Goal: Transaction & Acquisition: Purchase product/service

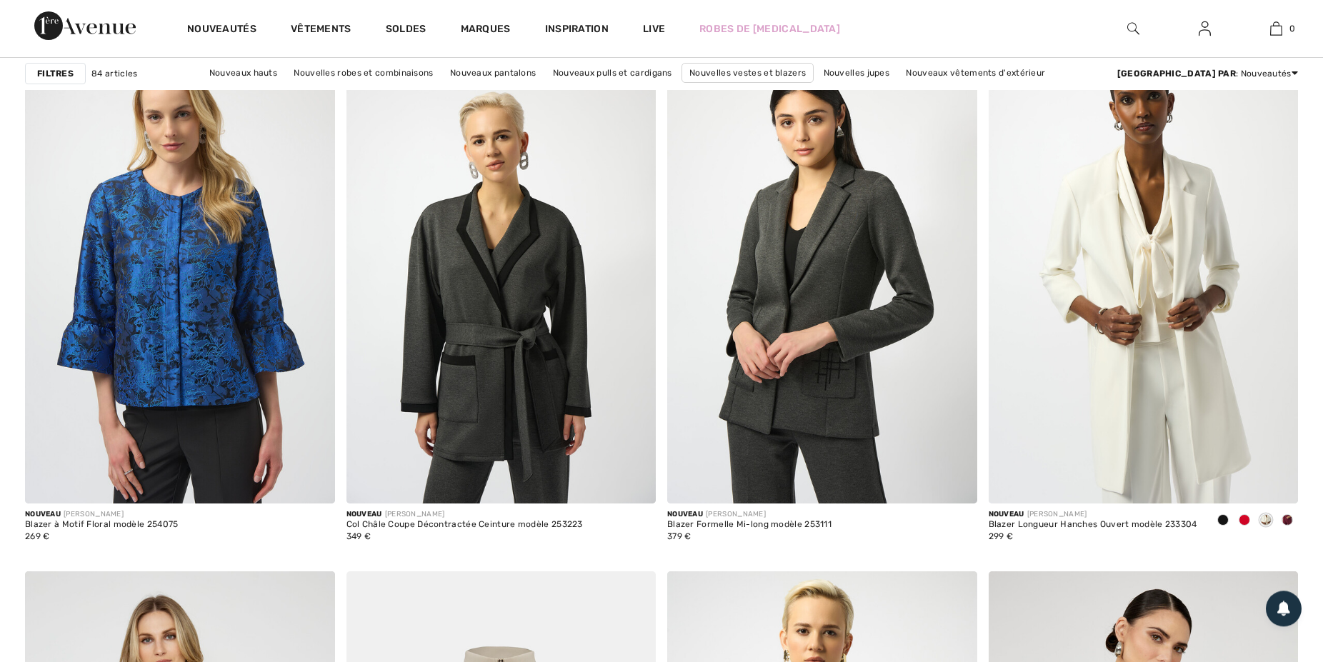
scroll to position [1247, 0]
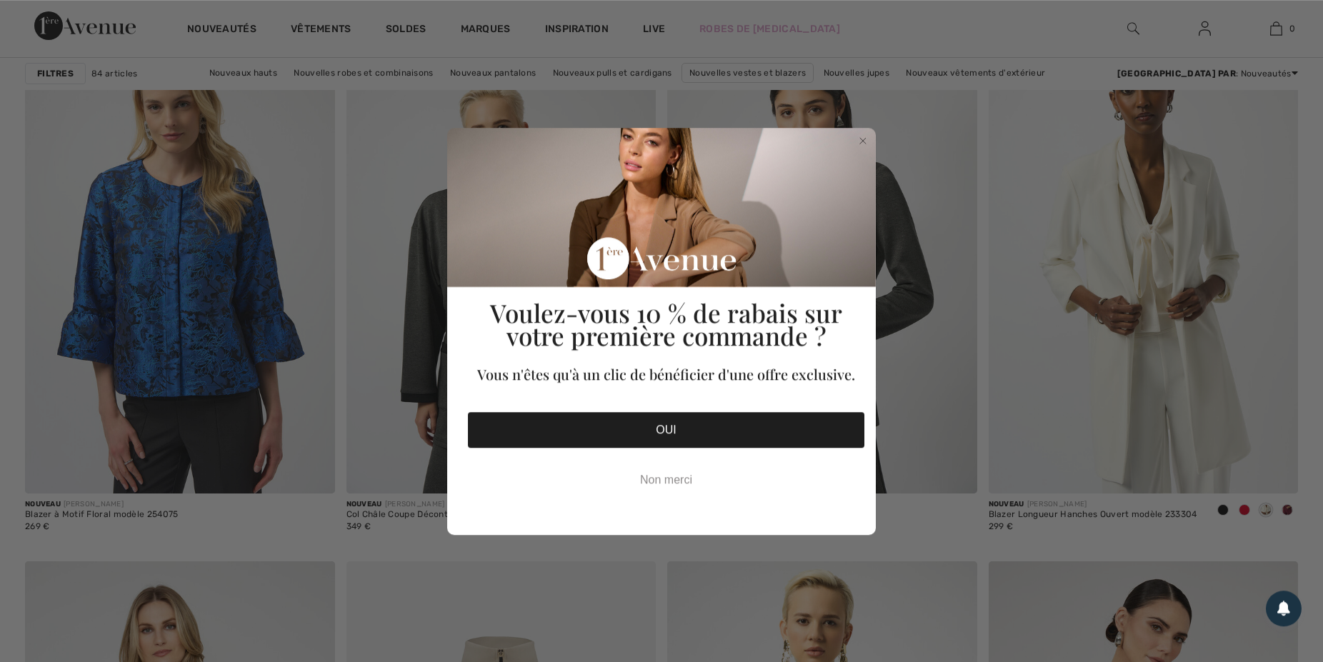
click at [860, 141] on circle "Close dialog" at bounding box center [864, 141] width 14 height 14
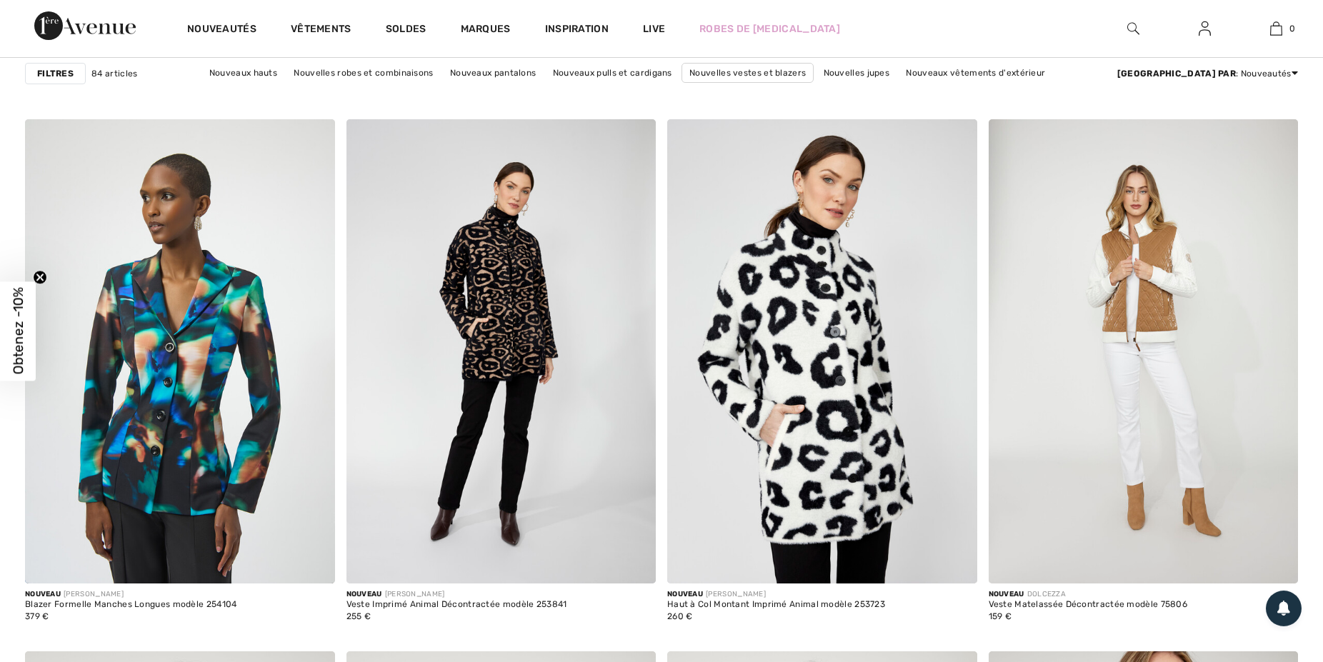
scroll to position [2433, 0]
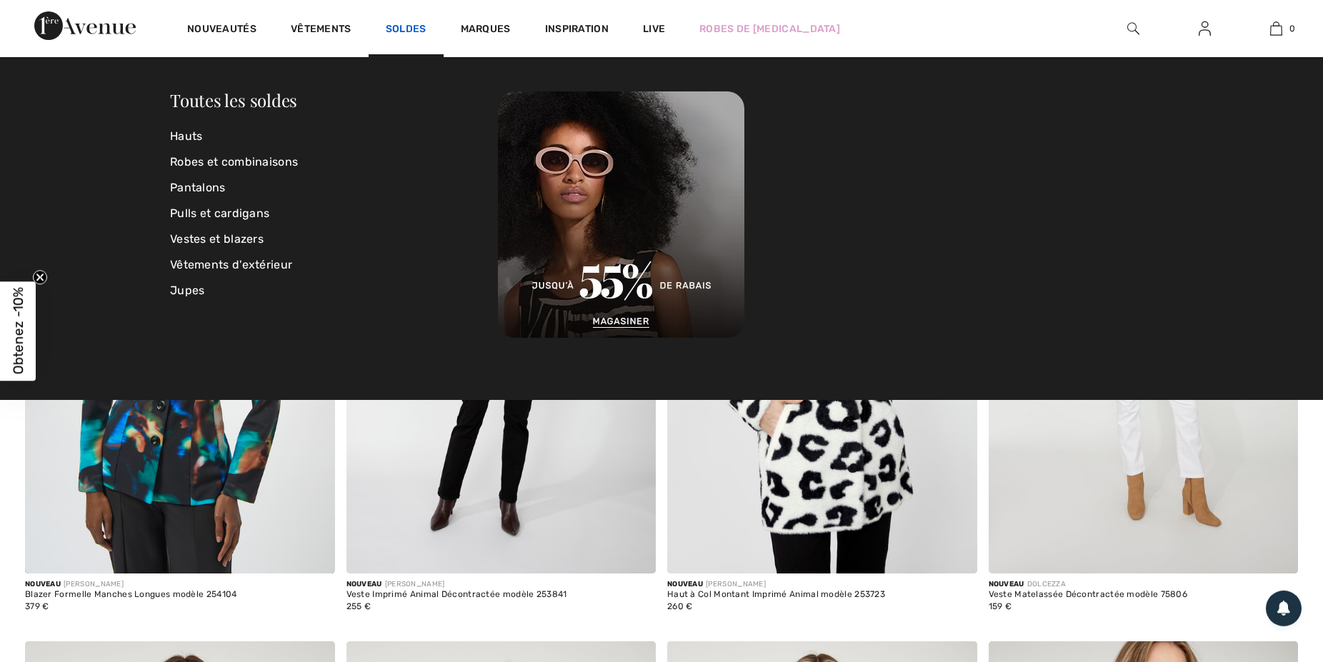
click at [401, 29] on link "Soldes" at bounding box center [406, 30] width 41 height 15
click at [211, 238] on link "Vestes et blazers" at bounding box center [334, 239] width 328 height 26
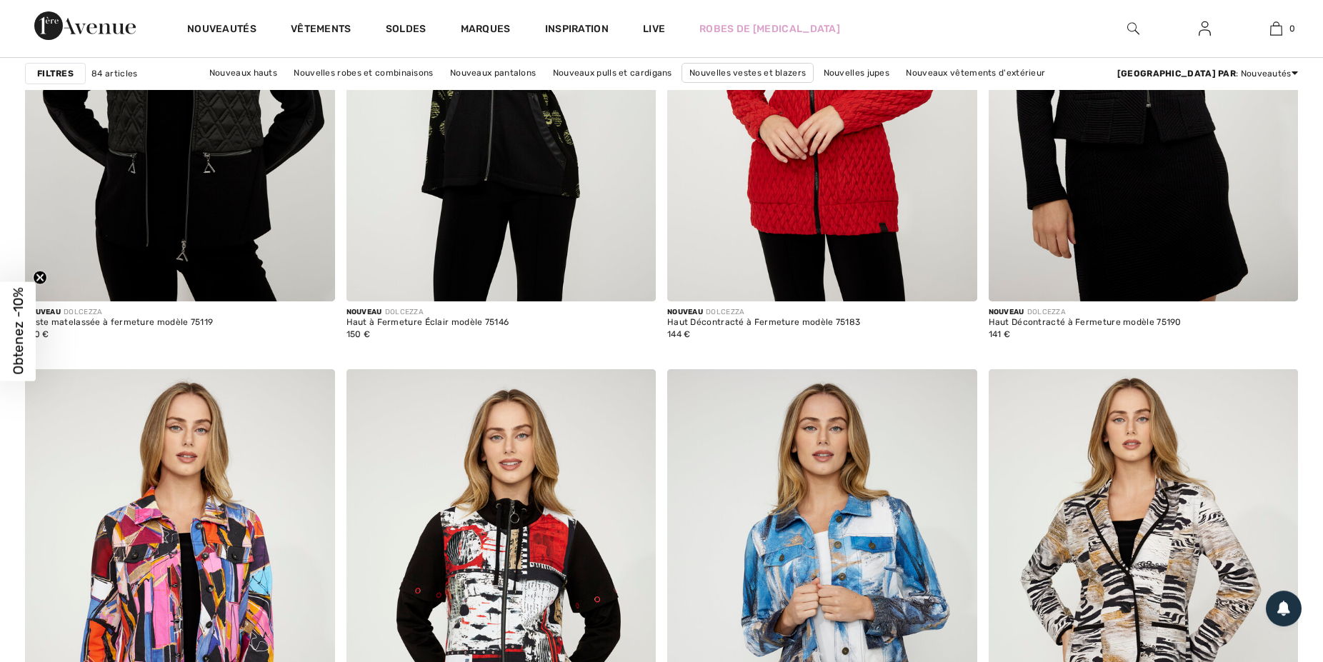
scroll to position [3247, 0]
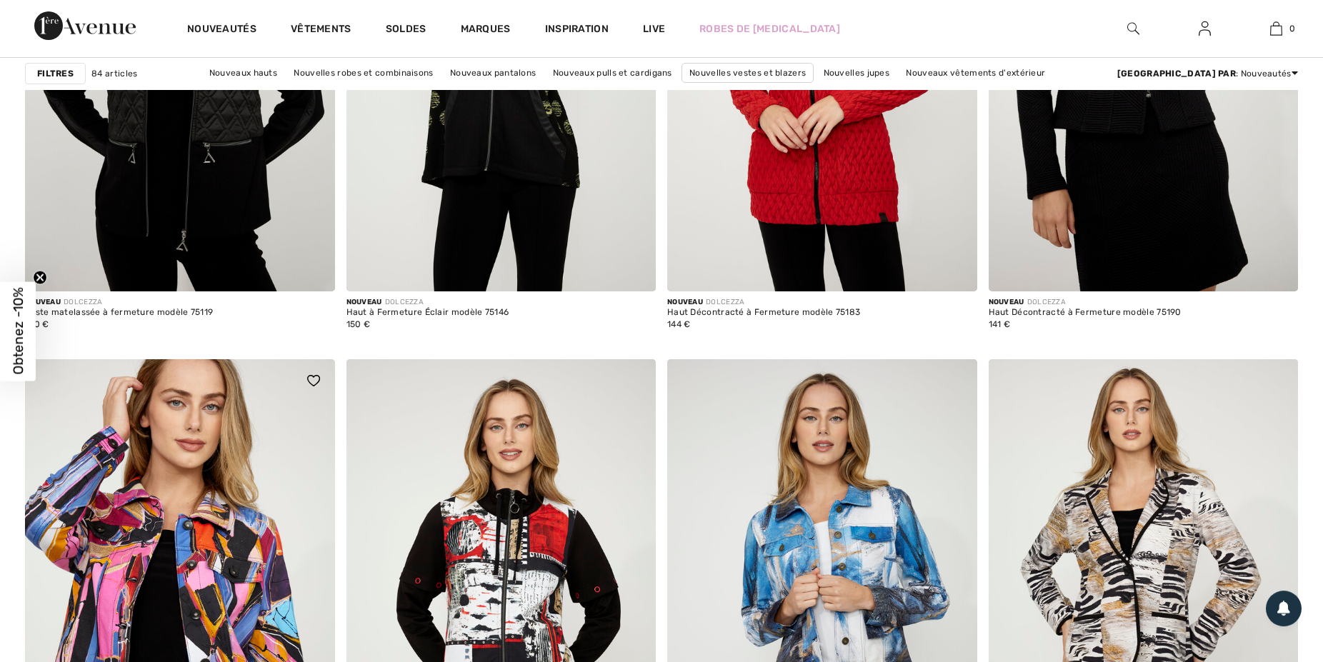
click at [316, 475] on img at bounding box center [180, 591] width 310 height 464
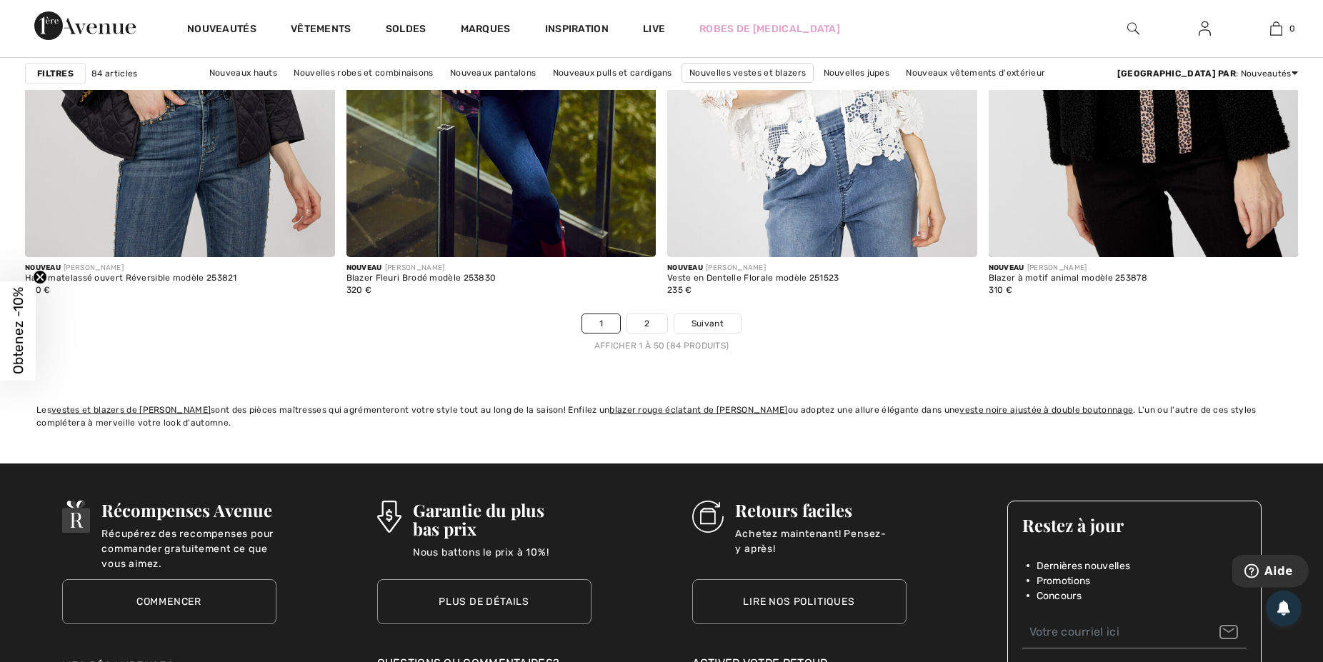
scroll to position [8012, 0]
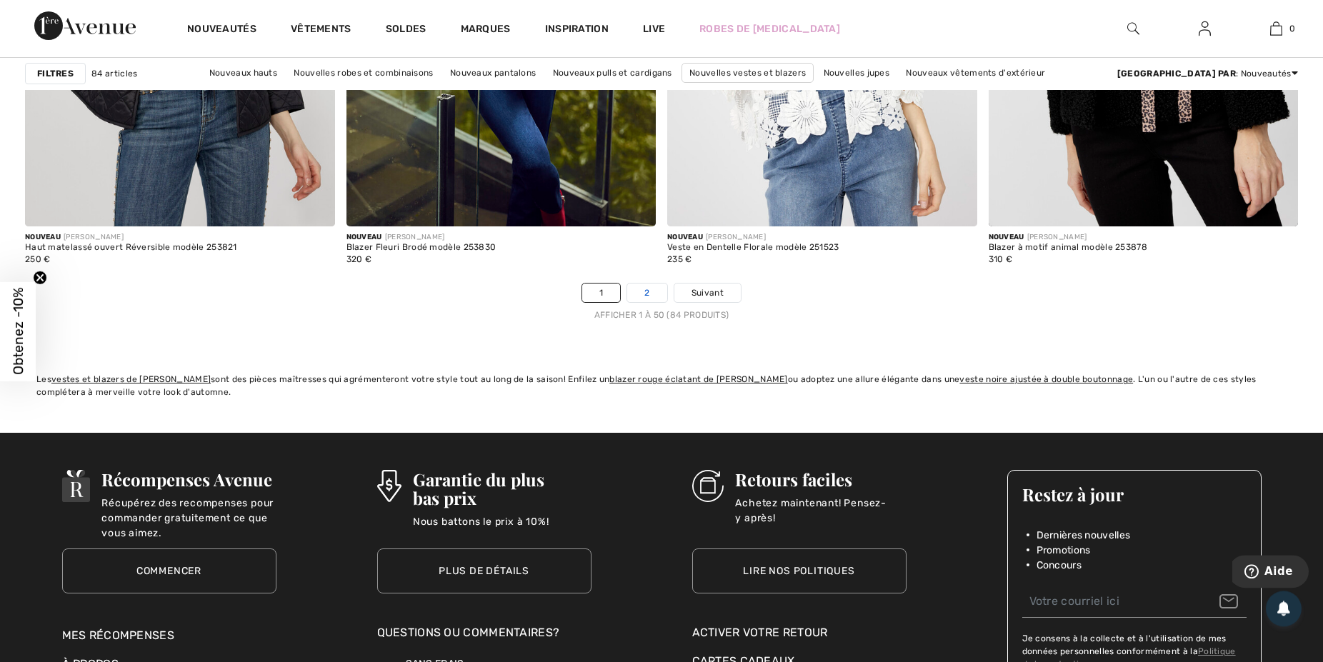
click at [649, 291] on link "2" at bounding box center [646, 293] width 39 height 19
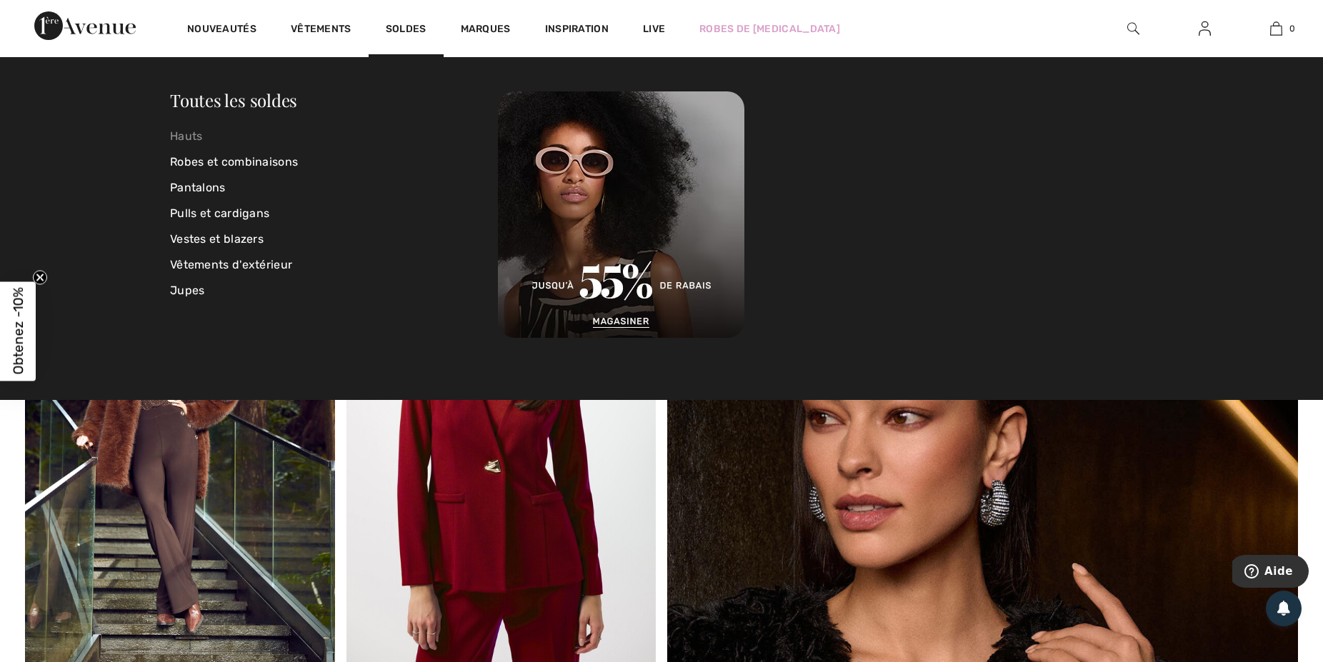
click at [192, 136] on link "Hauts" at bounding box center [334, 137] width 328 height 26
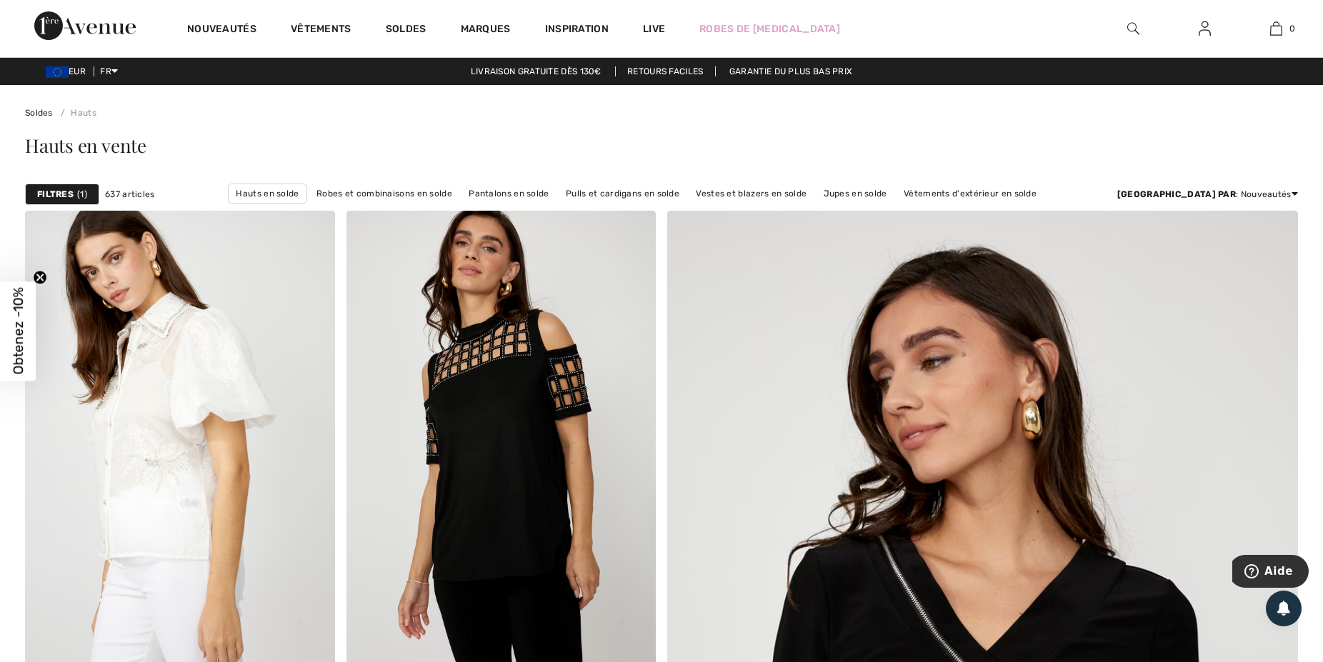
click at [1128, 29] on img at bounding box center [1133, 28] width 12 height 17
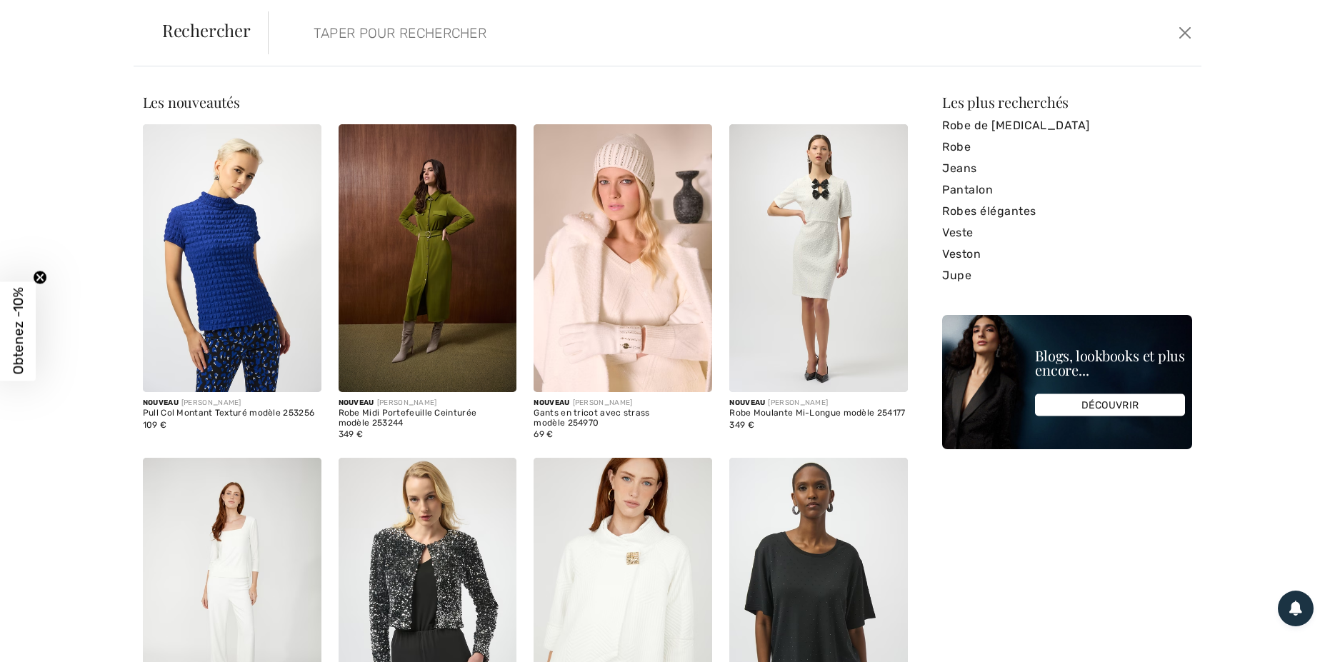
click at [337, 28] on input "search" at bounding box center [630, 32] width 654 height 43
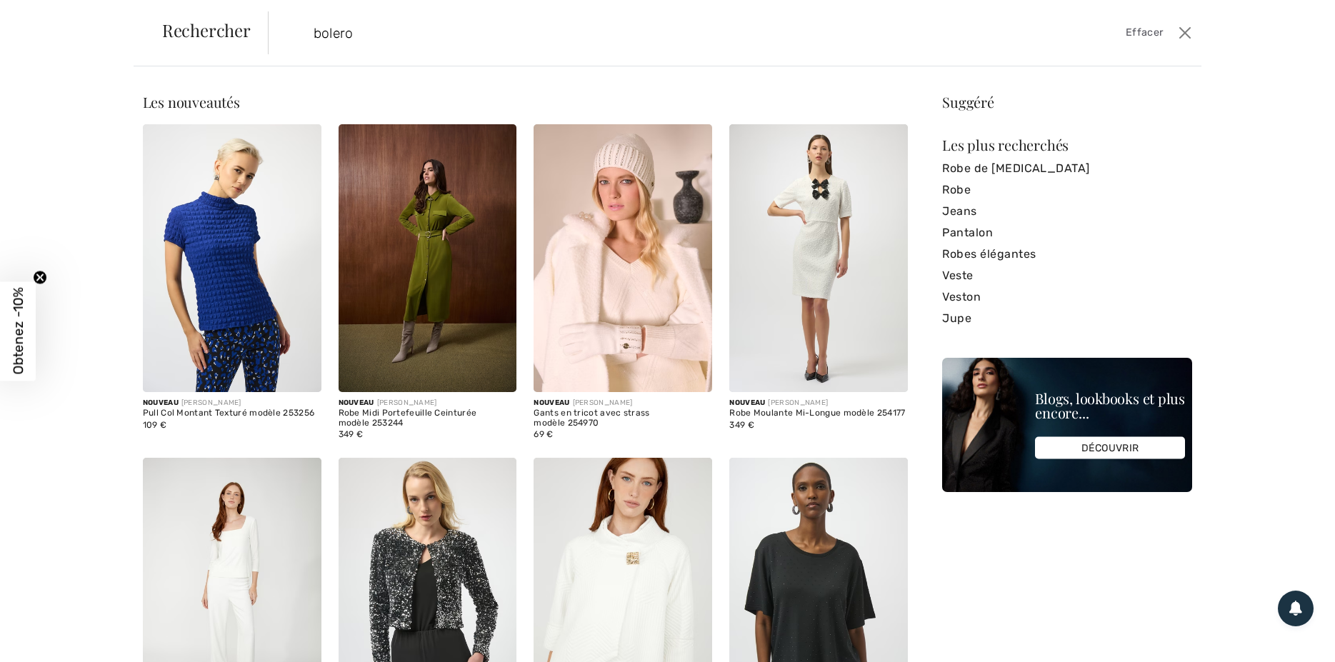
type input "bolero"
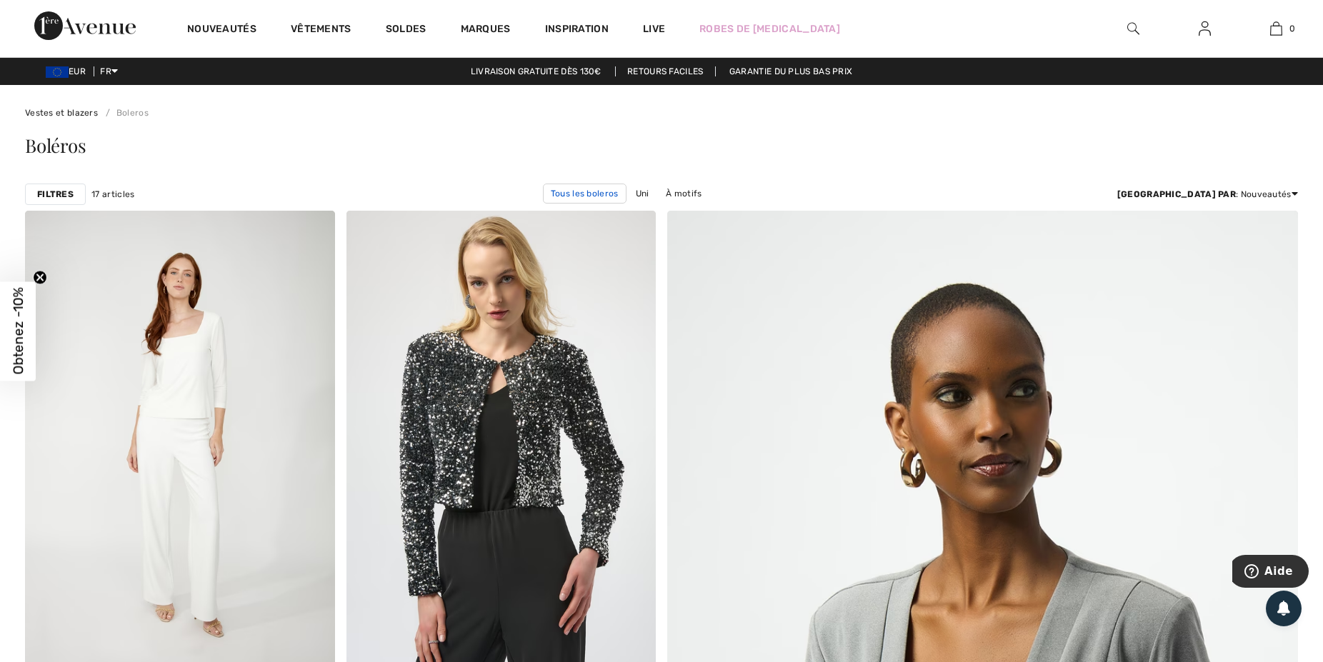
click at [627, 191] on link "Tous les boleros" at bounding box center [585, 194] width 84 height 20
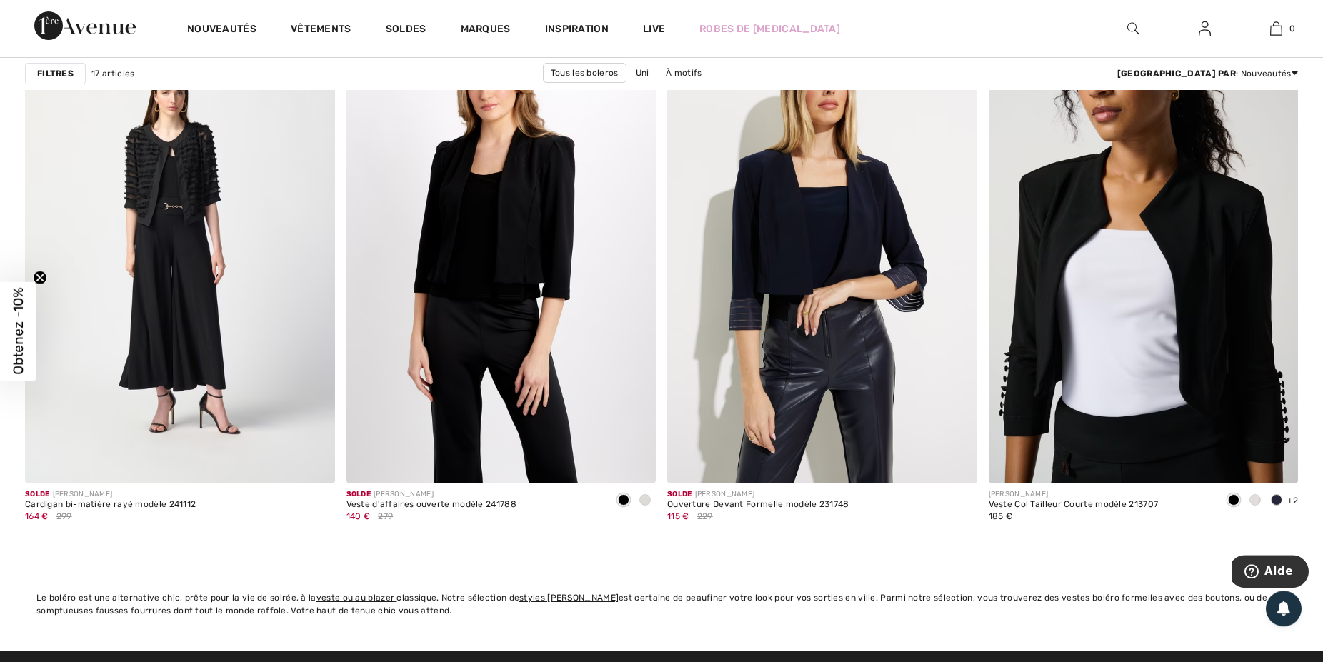
scroll to position [2510, 0]
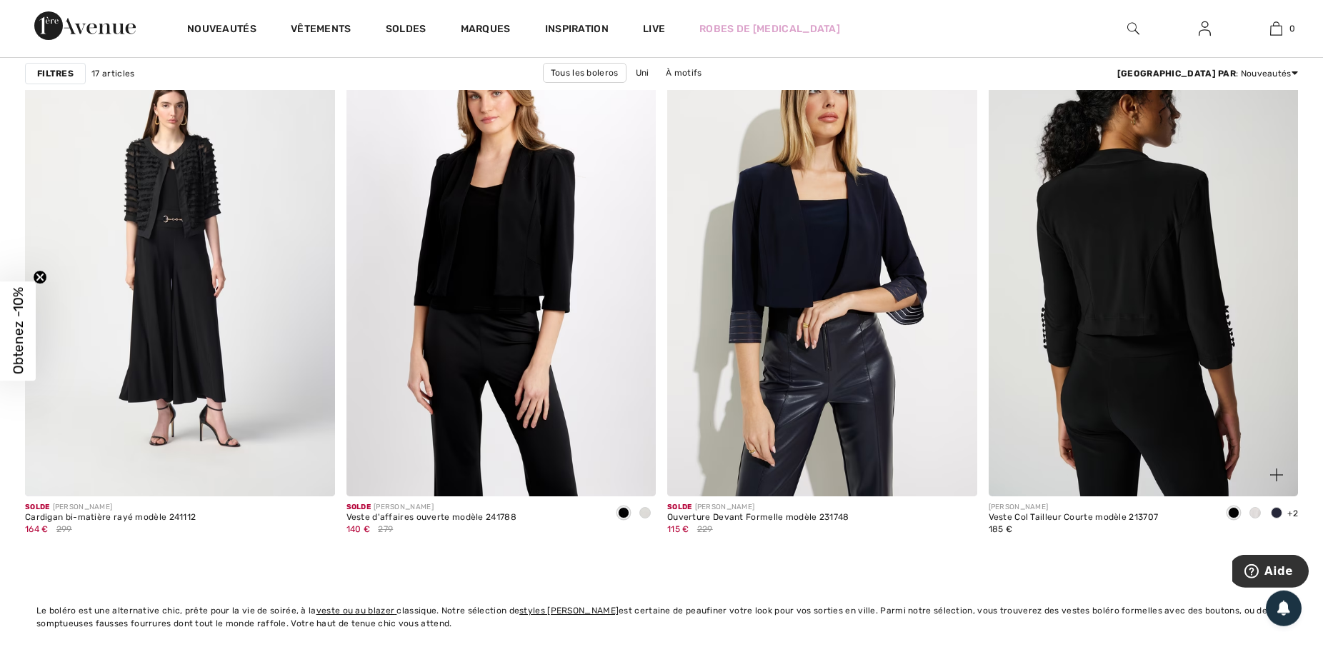
click at [1184, 434] on img at bounding box center [1144, 264] width 310 height 464
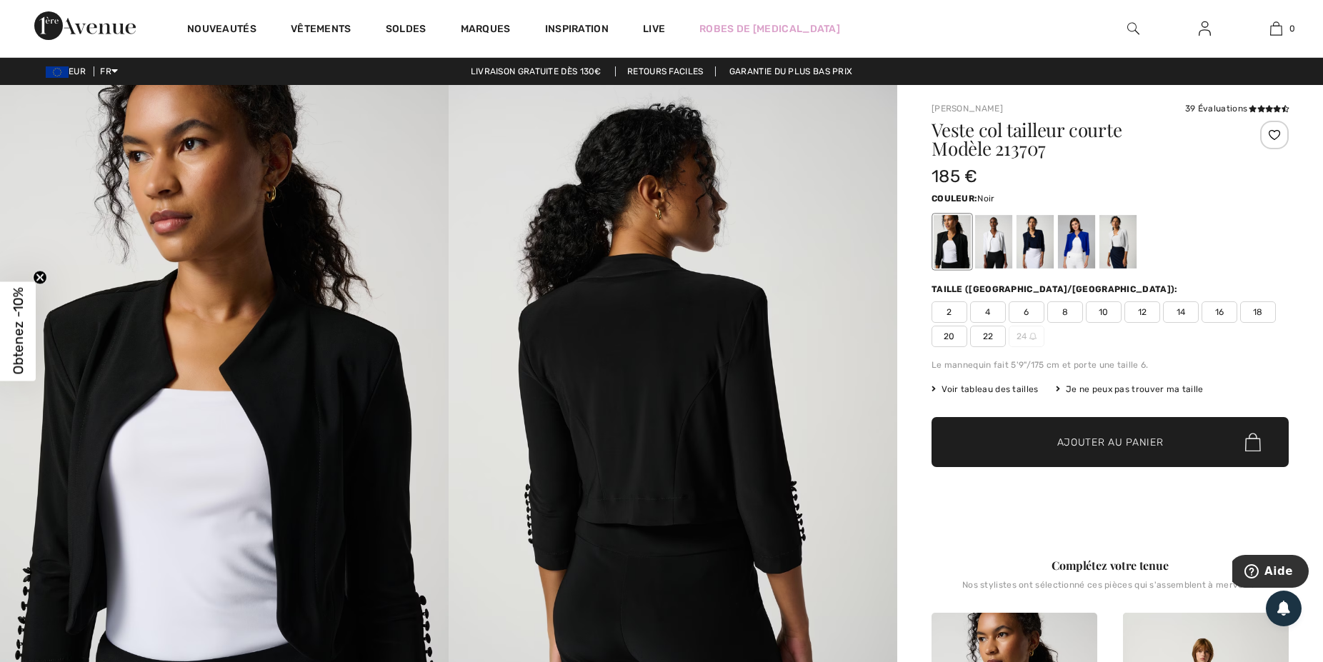
click at [121, 378] on img at bounding box center [224, 421] width 449 height 673
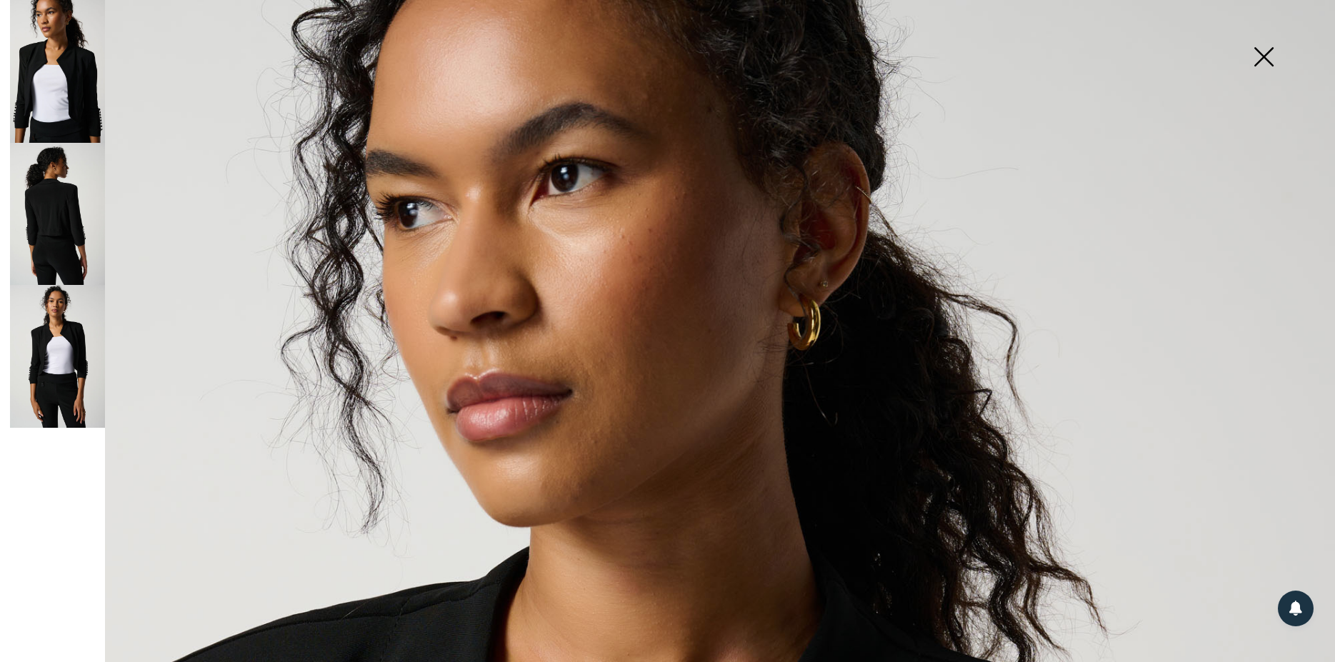
click at [71, 98] on img at bounding box center [57, 71] width 95 height 143
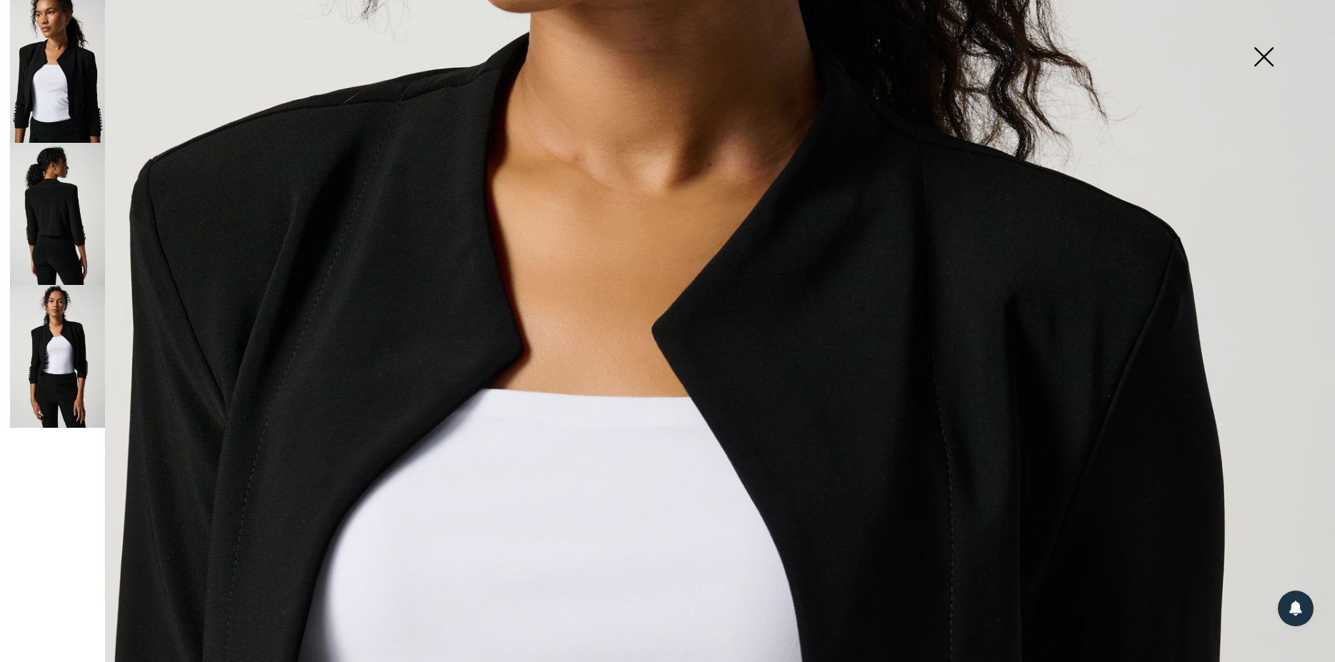
scroll to position [505, 0]
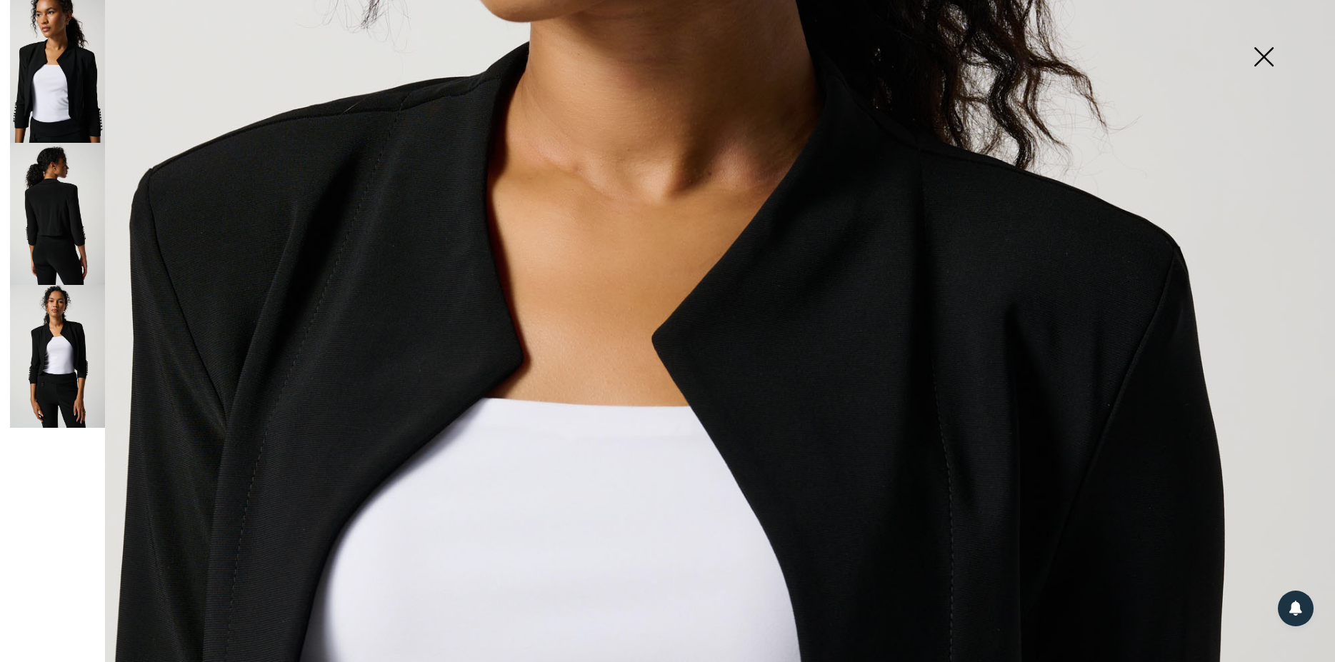
click at [60, 221] on img at bounding box center [57, 214] width 95 height 143
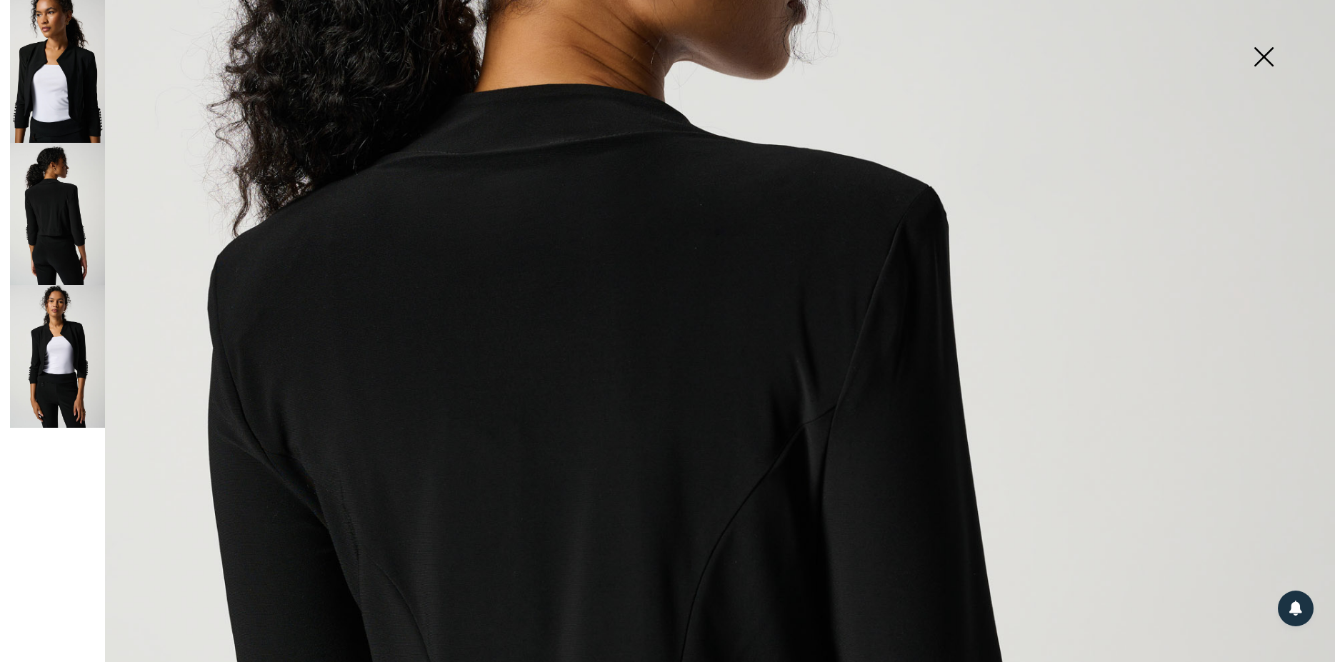
scroll to position [412, 0]
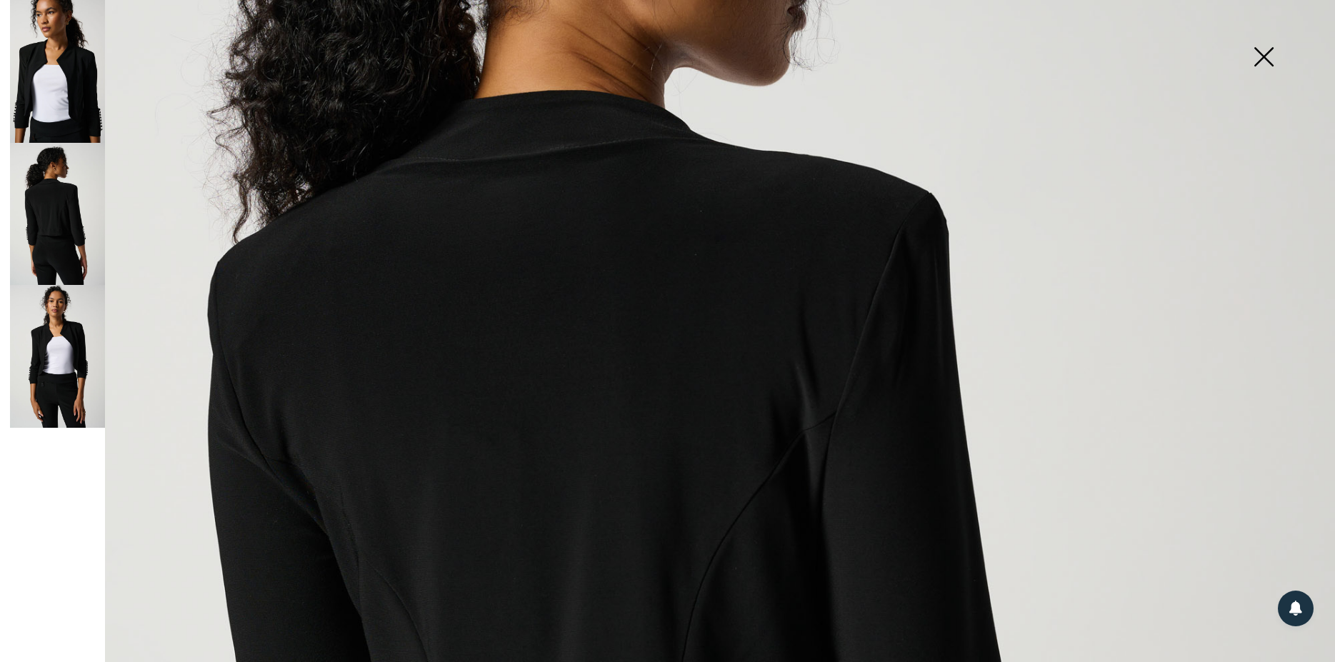
click at [39, 357] on img at bounding box center [57, 356] width 95 height 143
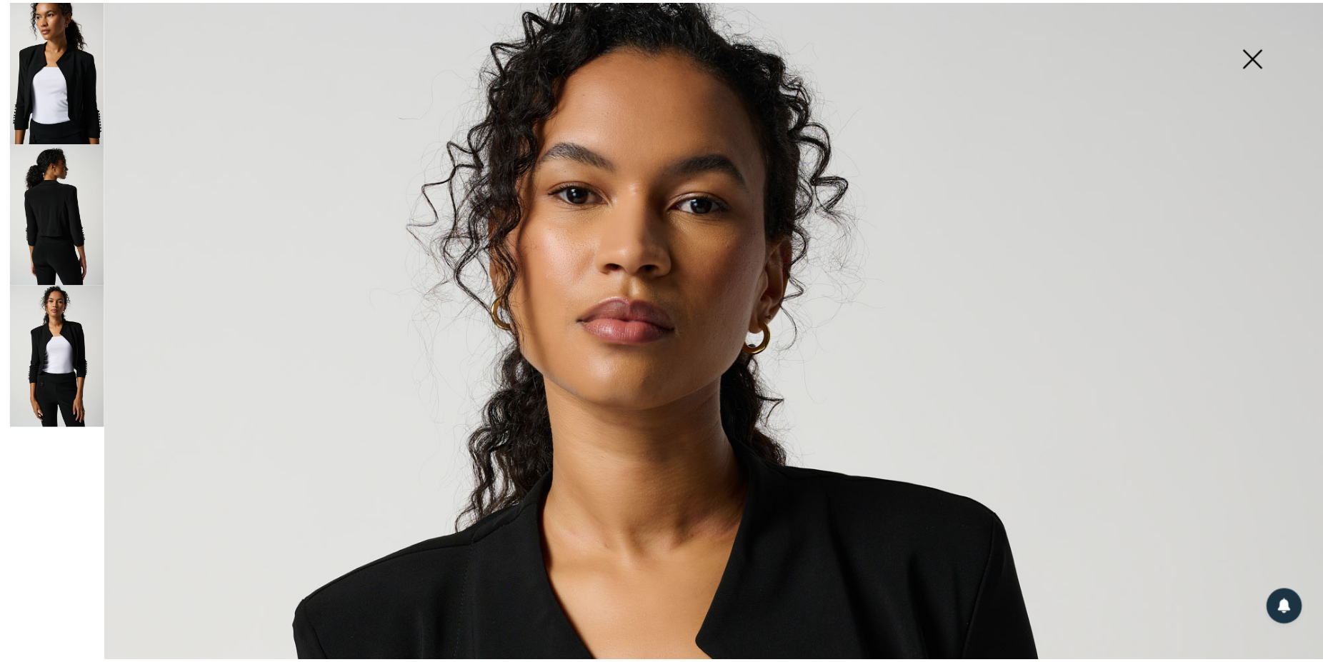
scroll to position [0, 0]
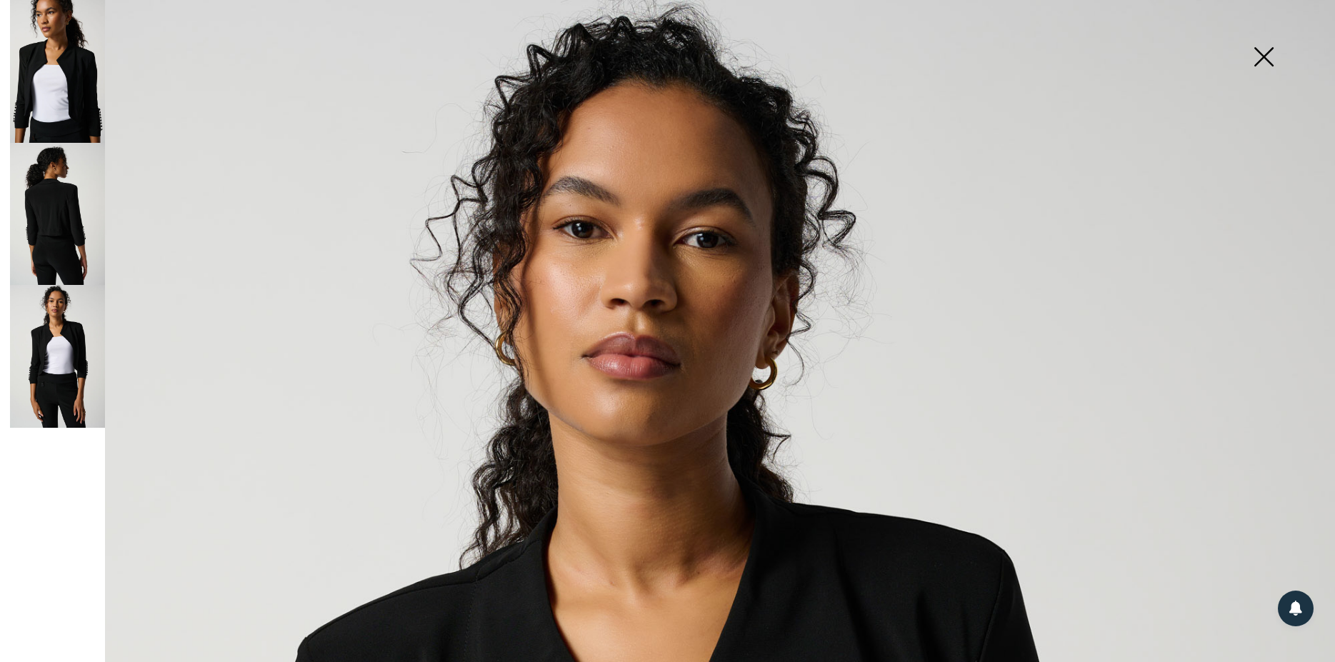
click at [1260, 57] on img at bounding box center [1263, 58] width 71 height 74
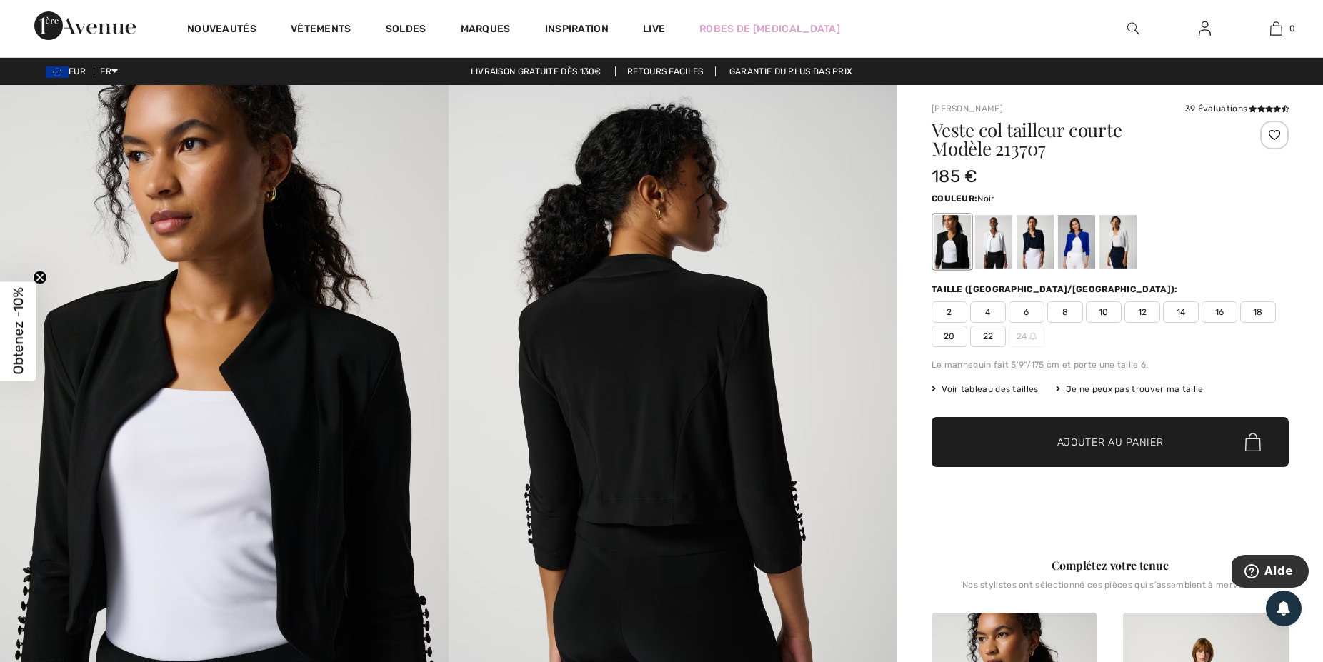
click at [1141, 314] on span "12" at bounding box center [1143, 312] width 36 height 21
click at [1110, 447] on span "Ajouter au panier" at bounding box center [1110, 442] width 106 height 15
click at [994, 246] on div at bounding box center [993, 242] width 37 height 54
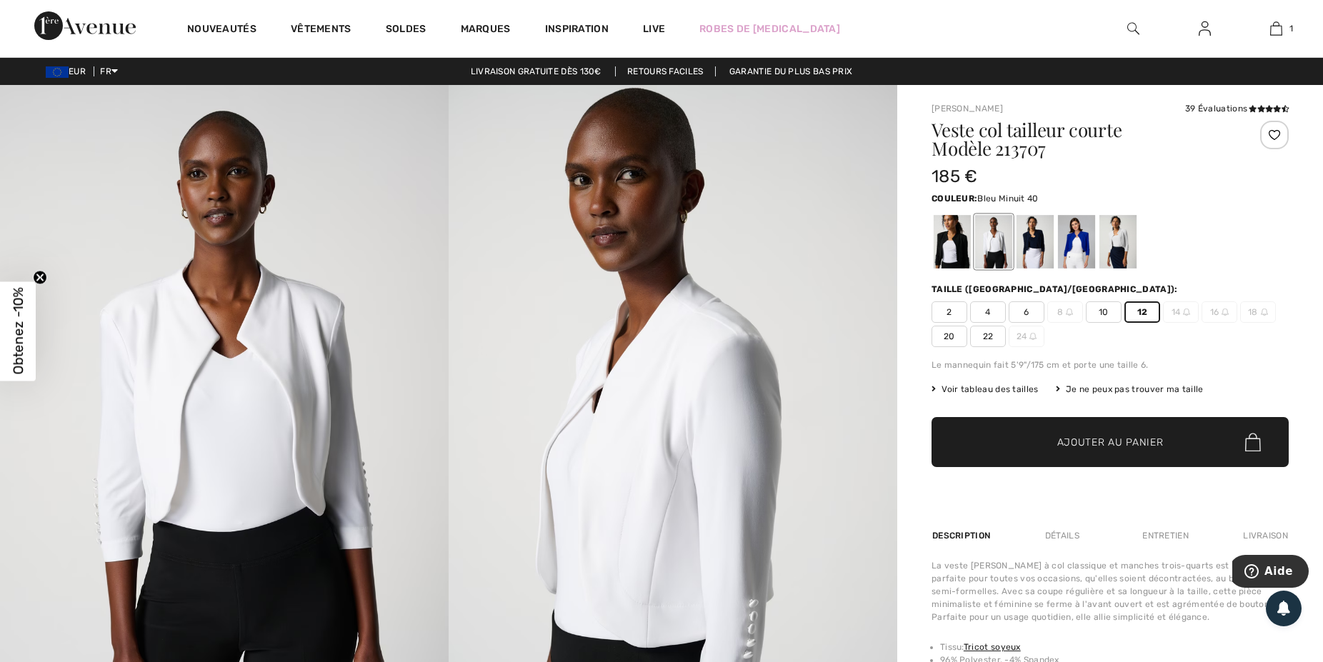
click at [1036, 244] on div at bounding box center [1035, 242] width 37 height 54
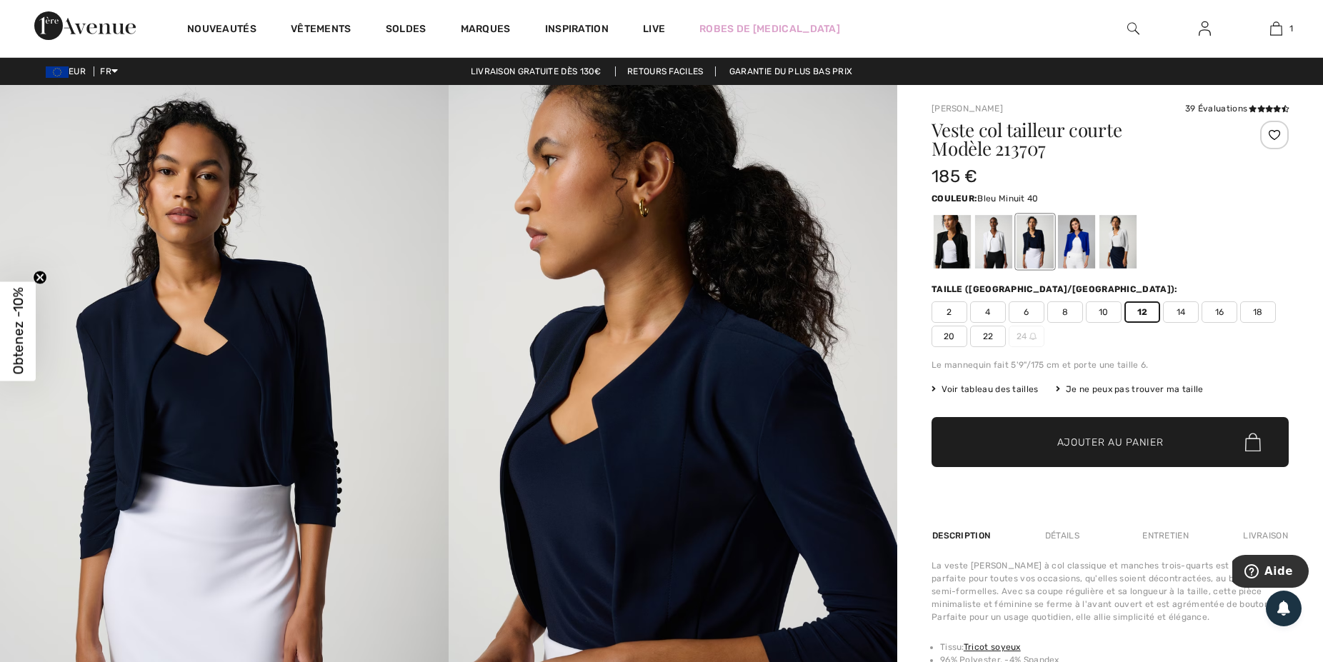
click at [1102, 439] on span "Ajouter au panier" at bounding box center [1110, 442] width 106 height 15
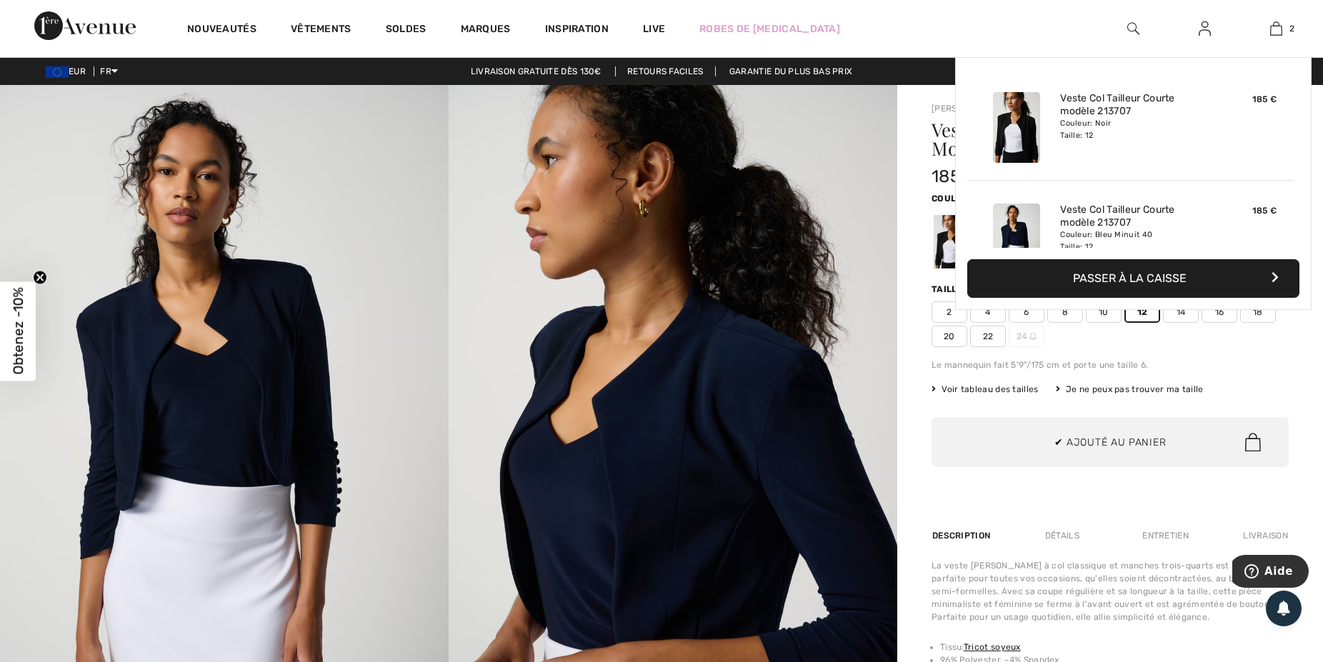
scroll to position [44, 0]
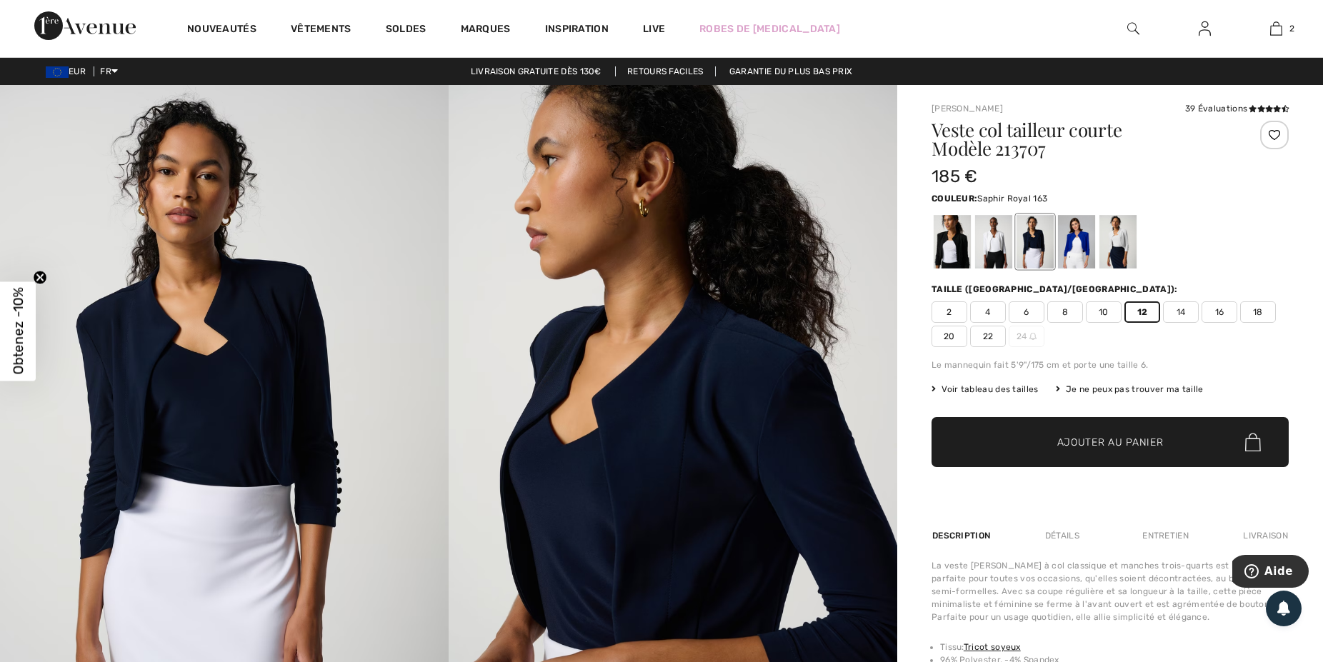
click at [1077, 251] on div at bounding box center [1076, 242] width 37 height 54
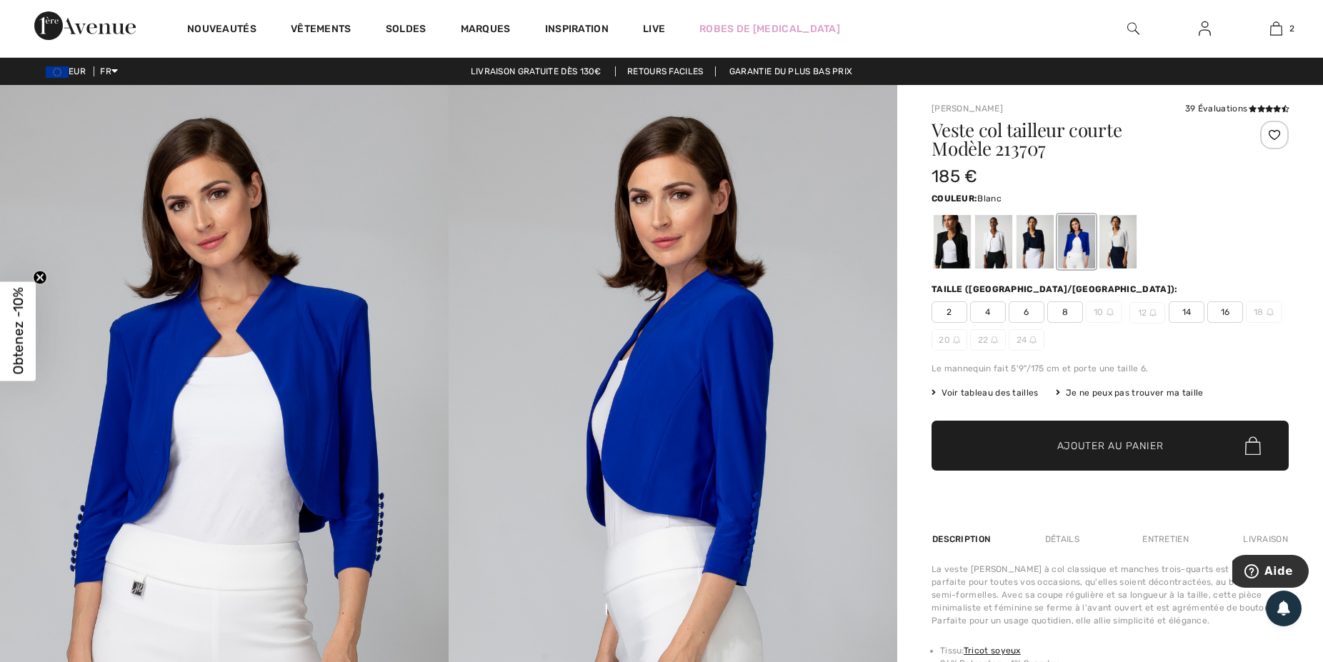
click at [1117, 246] on div at bounding box center [1118, 242] width 37 height 54
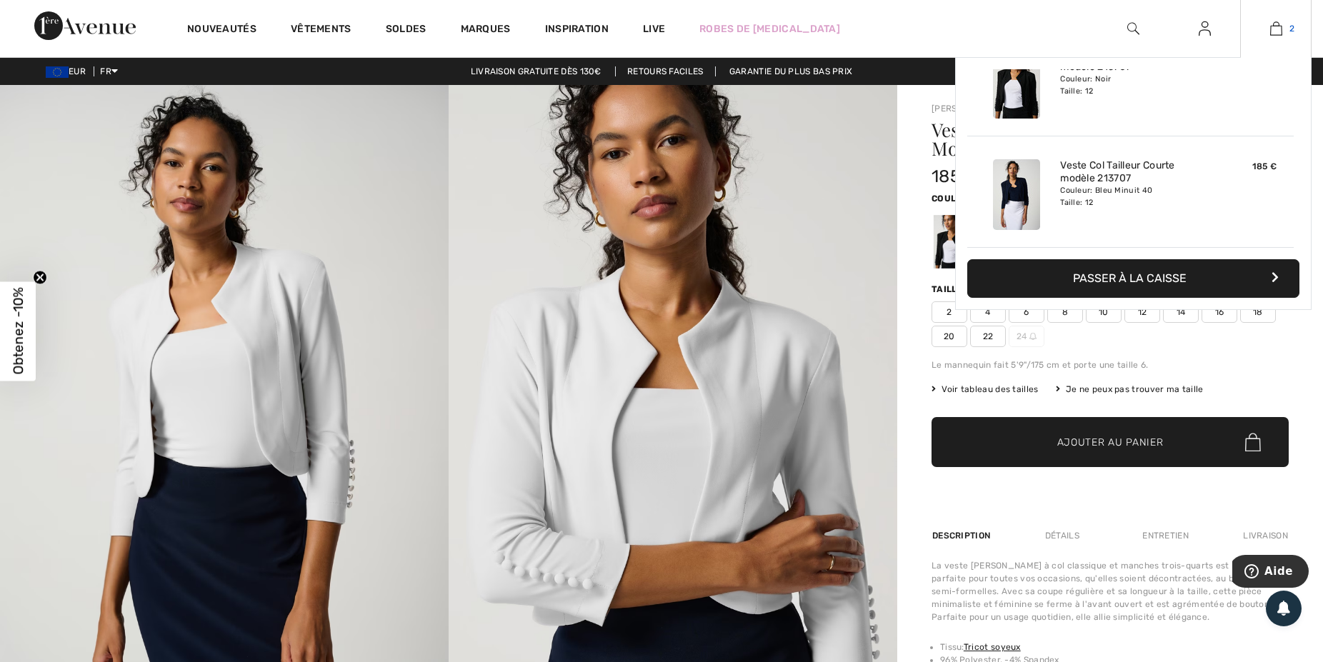
click at [1279, 34] on img at bounding box center [1276, 28] width 12 height 17
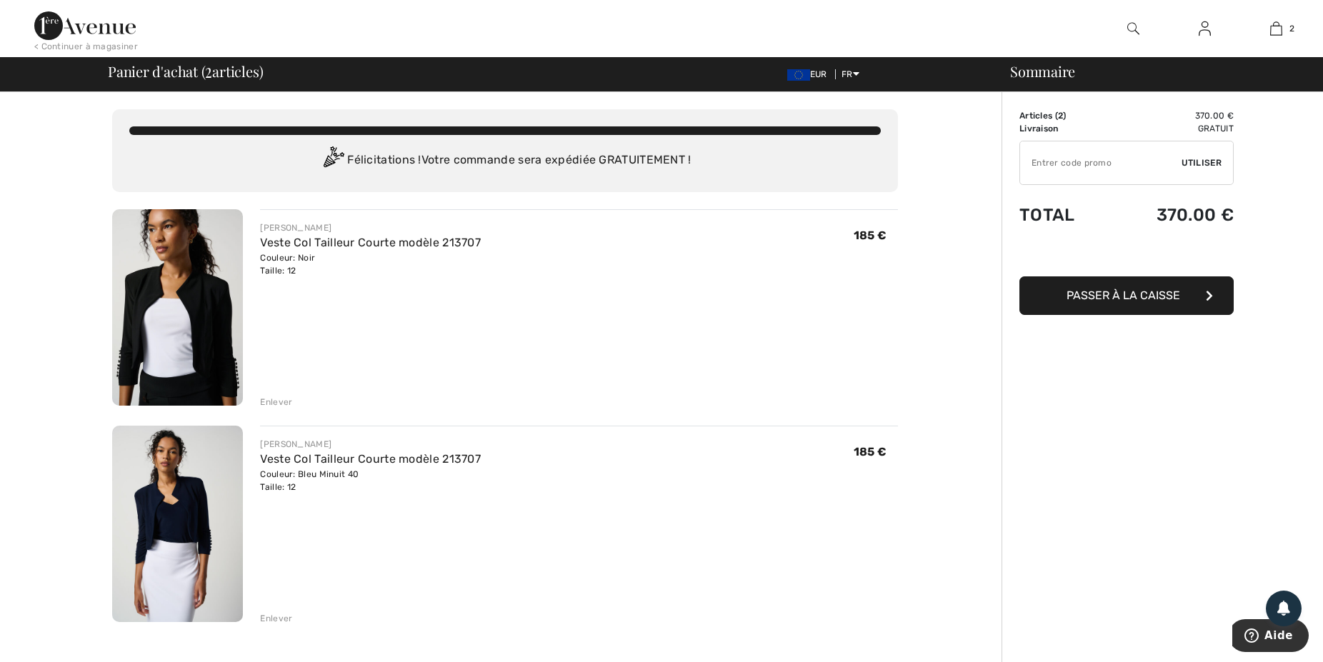
click at [1068, 166] on input "TEXT" at bounding box center [1100, 162] width 161 height 43
type input "OC00151A36"
click at [1133, 296] on span "Passer à la caisse" at bounding box center [1124, 296] width 114 height 14
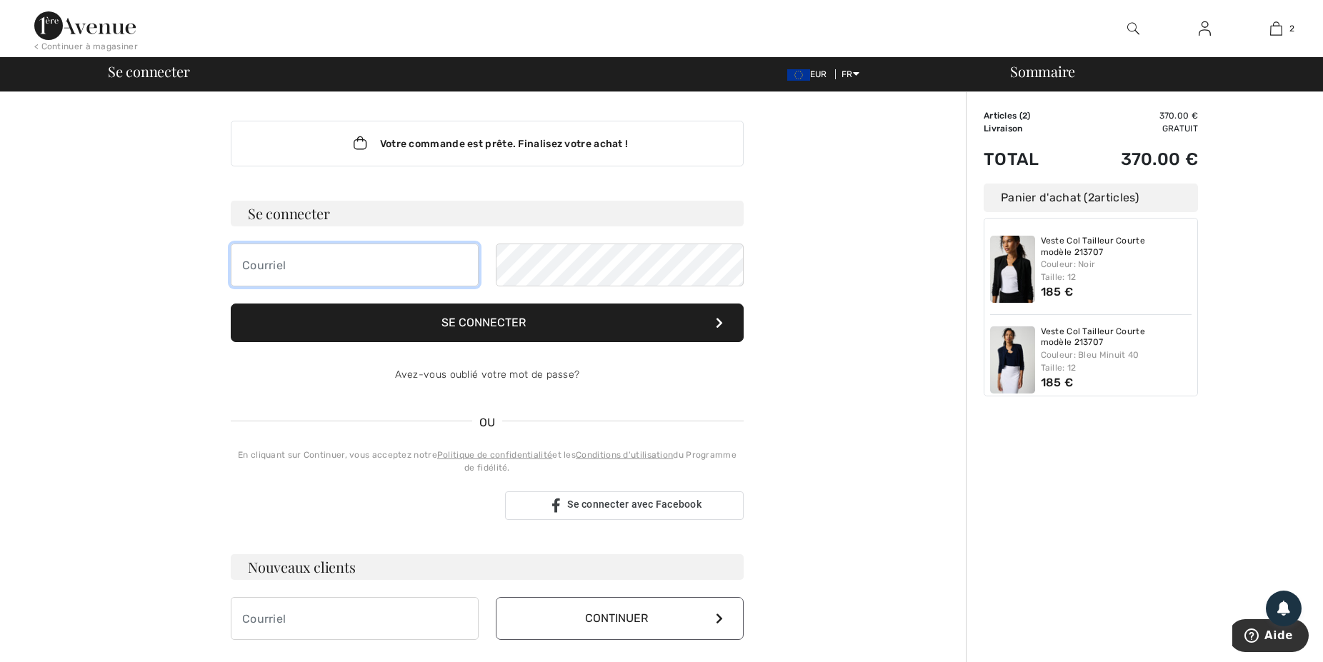
click at [273, 264] on input "email" at bounding box center [355, 265] width 248 height 43
type input "christine.dresch@orange.fr"
click at [519, 328] on button "Se connecter" at bounding box center [487, 323] width 513 height 39
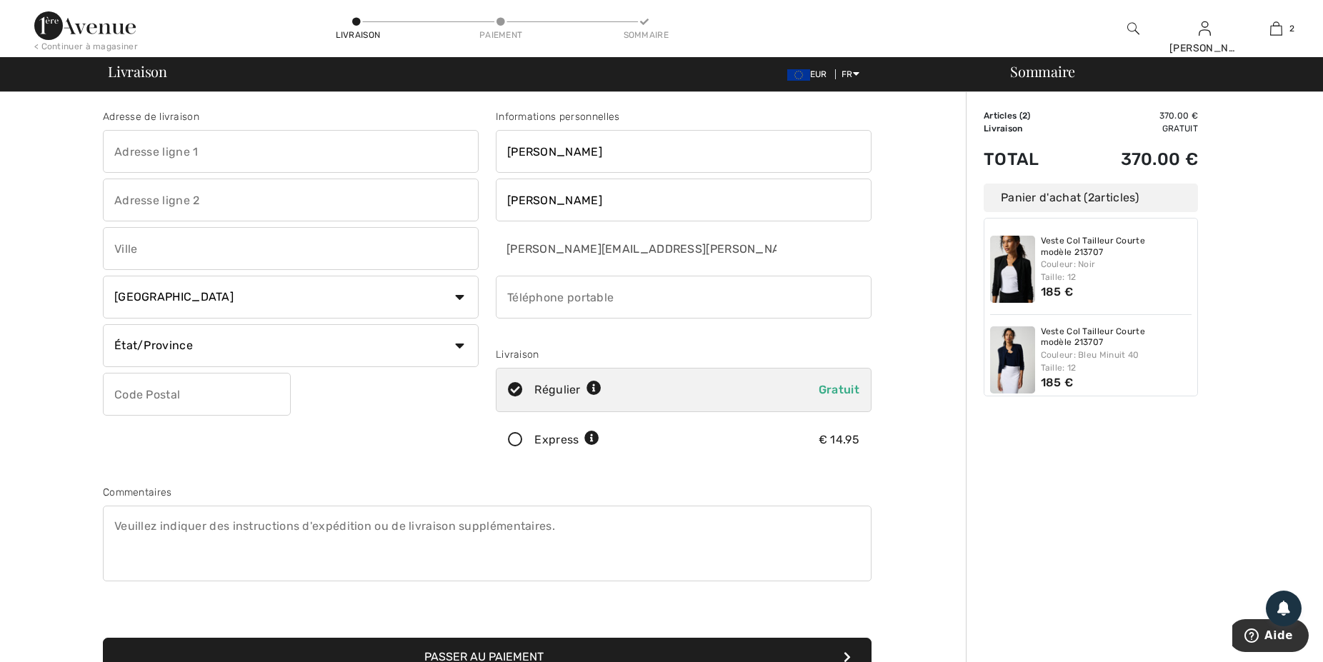
click at [129, 147] on input "text" at bounding box center [291, 151] width 376 height 43
type input "[STREET_ADDRESS]"
type input "[GEOGRAPHIC_DATA]"
select select "FR"
type input "67660"
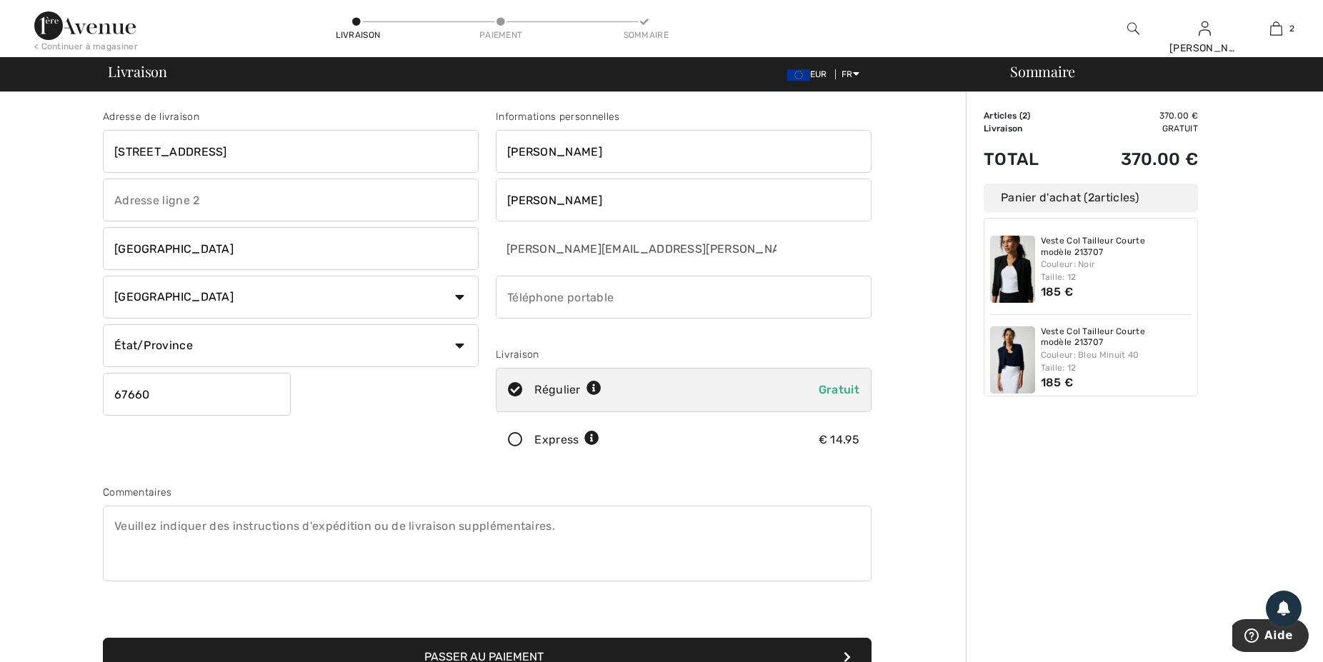
type input "0627896070"
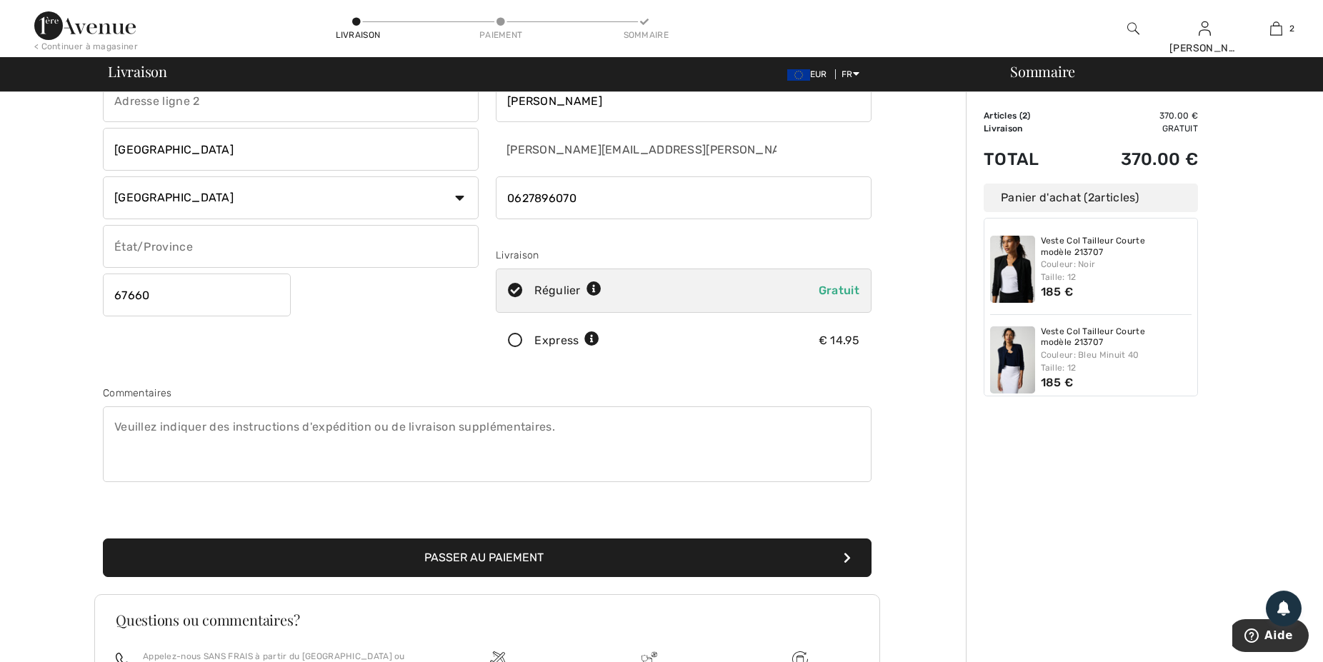
scroll to position [149, 0]
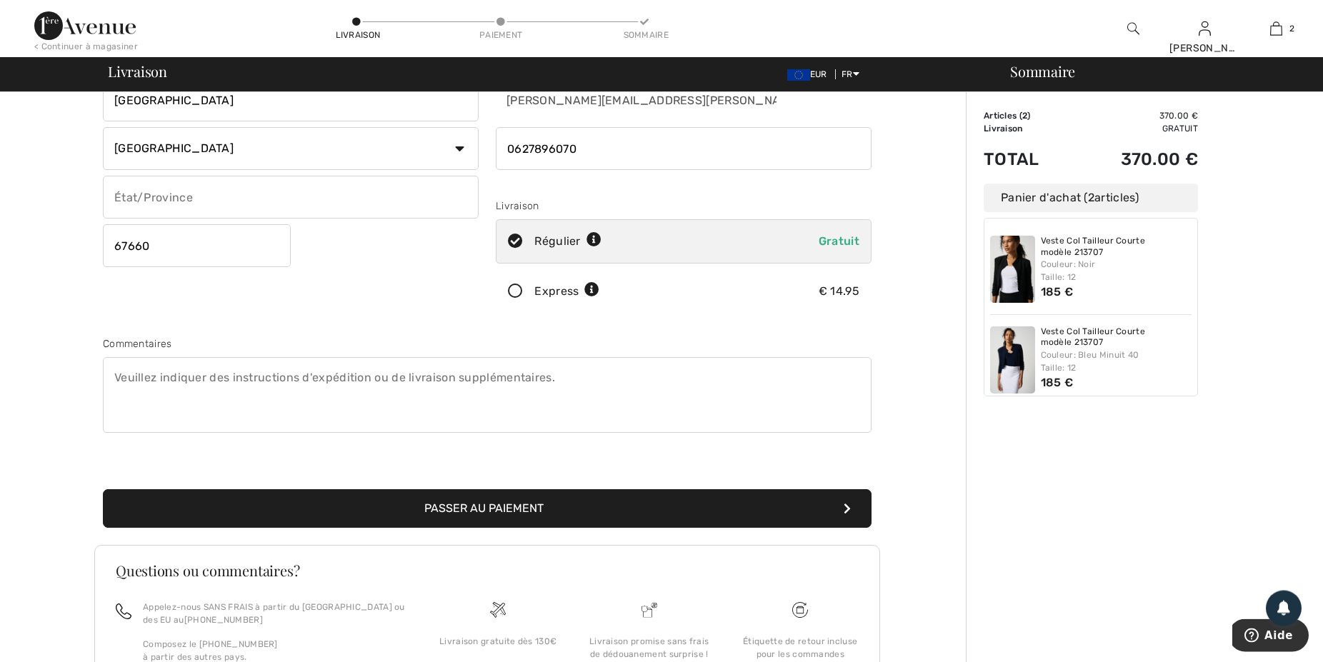
click at [492, 499] on button "Passer au paiement" at bounding box center [487, 508] width 769 height 39
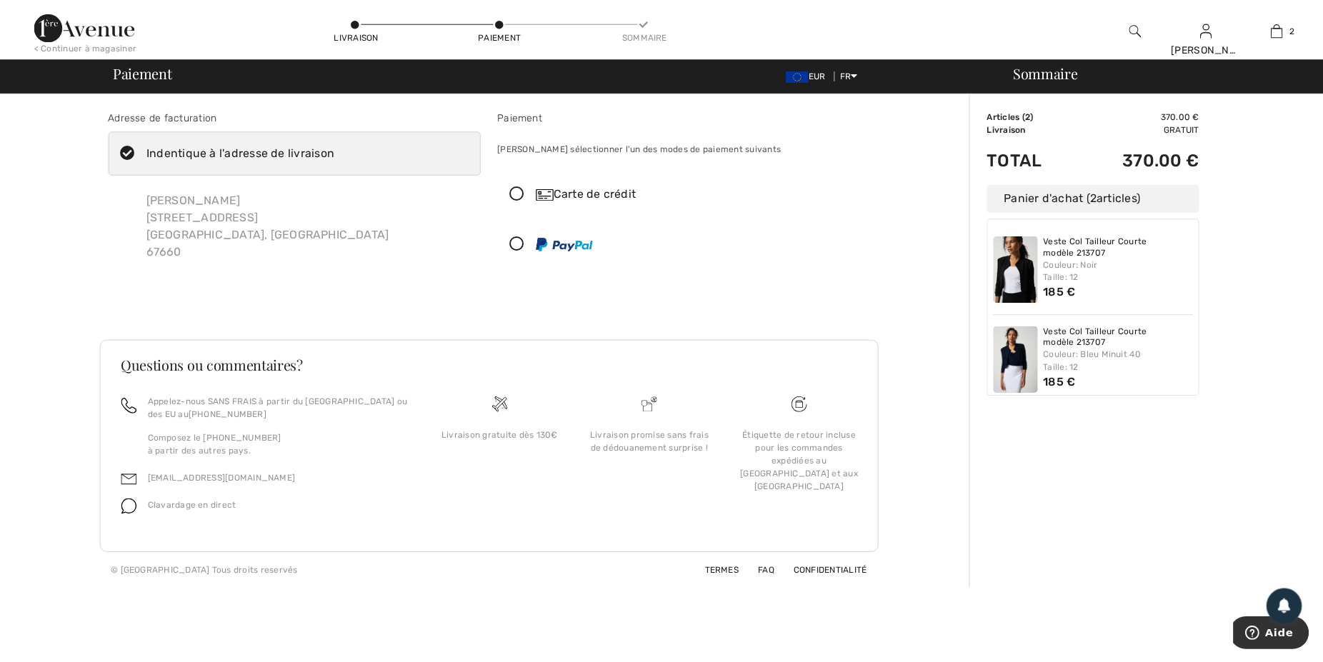
scroll to position [11, 0]
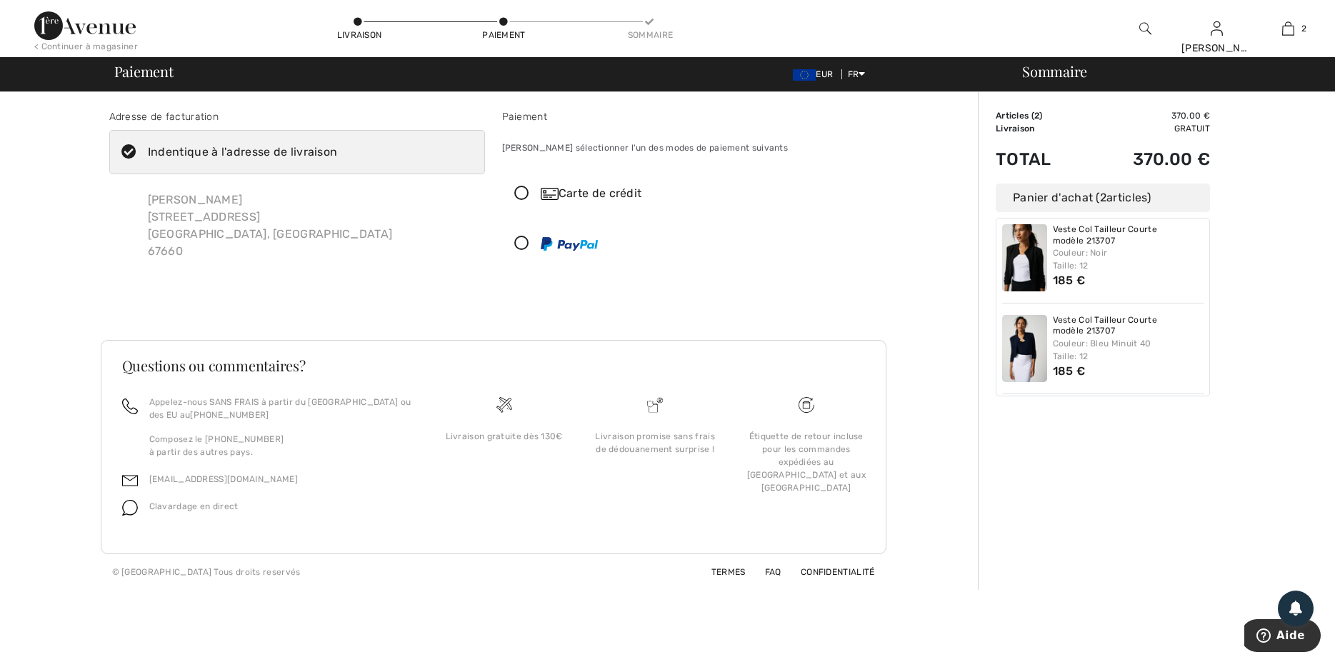
click at [518, 194] on icon at bounding box center [522, 193] width 38 height 15
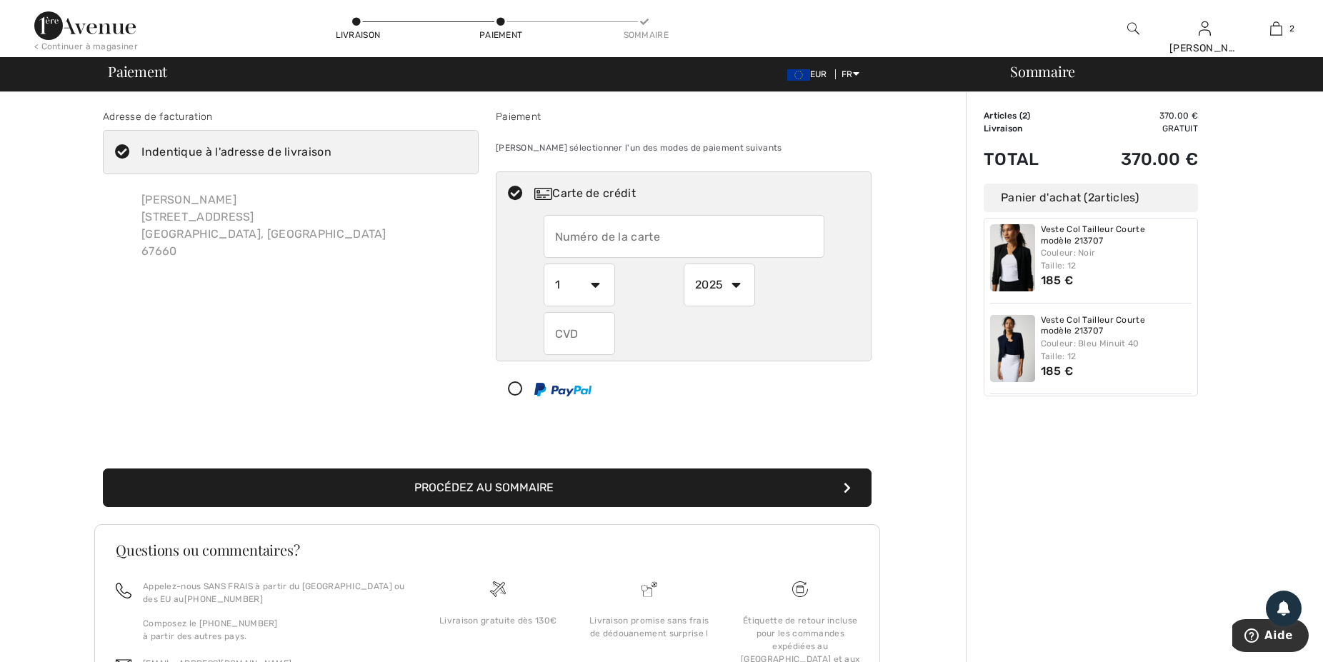
click at [516, 194] on icon at bounding box center [516, 193] width 38 height 15
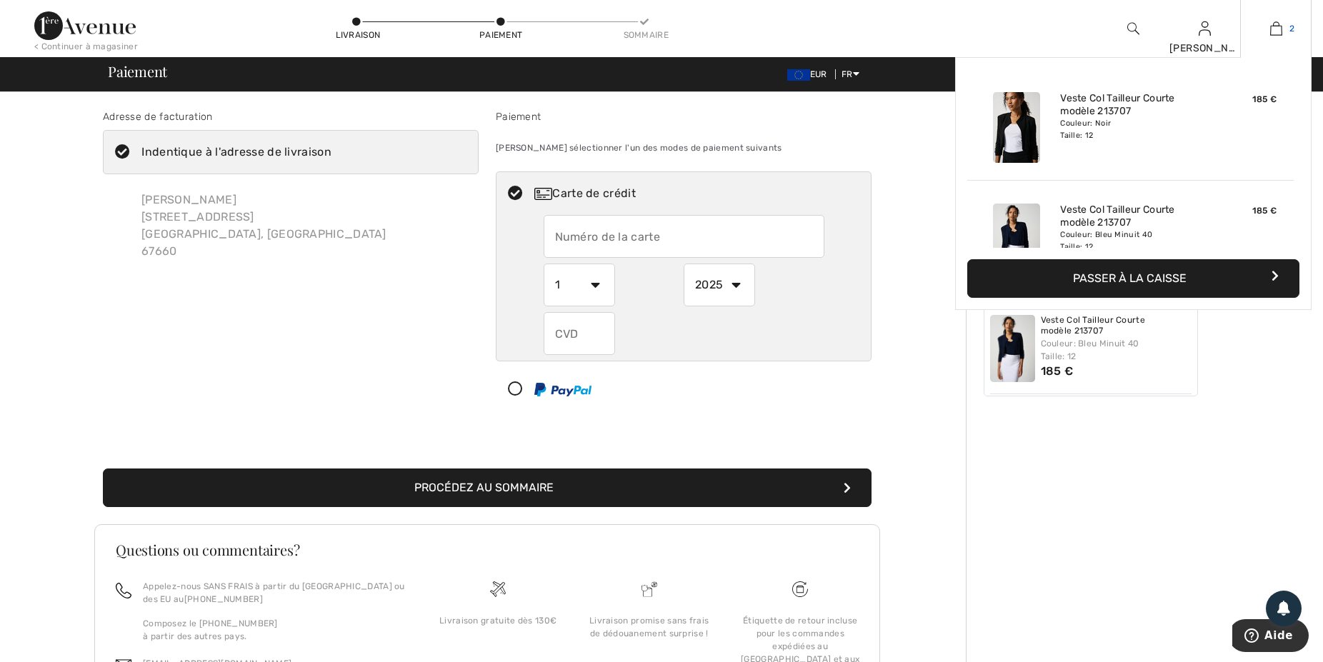
click at [1278, 27] on img at bounding box center [1276, 28] width 12 height 17
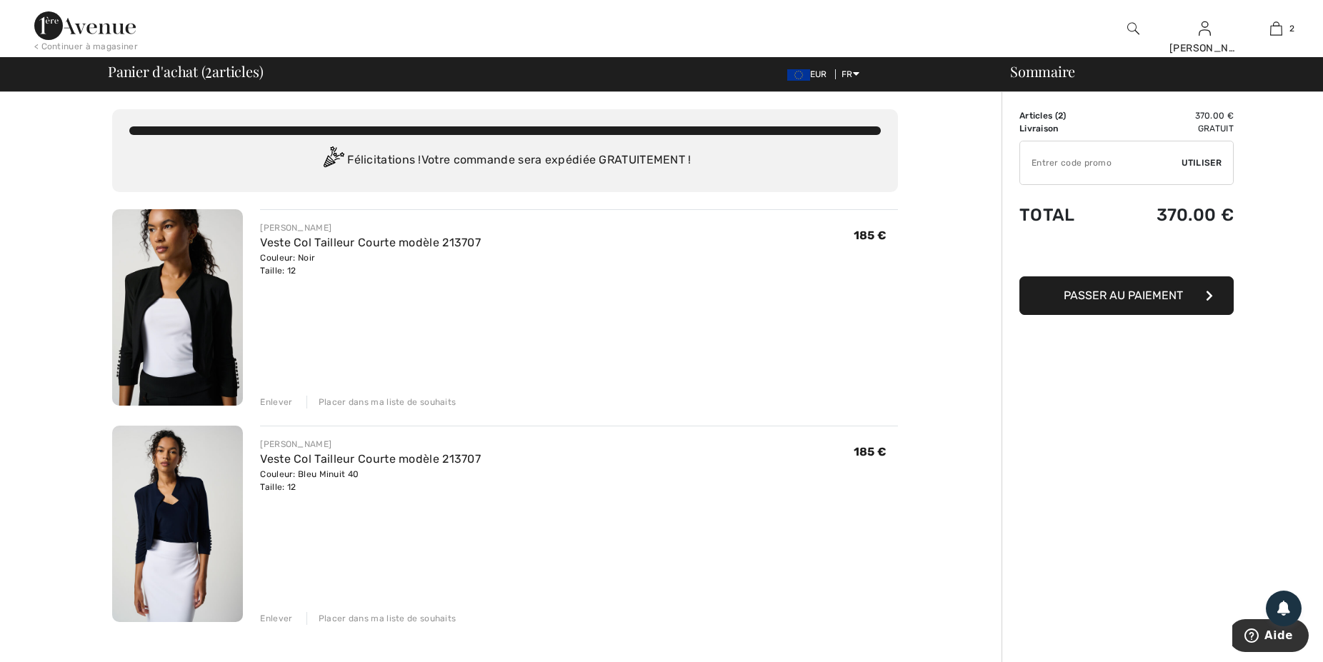
click at [1082, 161] on input "TEXT" at bounding box center [1100, 162] width 161 height 43
type input "OC00151A36"
click at [1210, 159] on span "Utiliser" at bounding box center [1202, 162] width 40 height 13
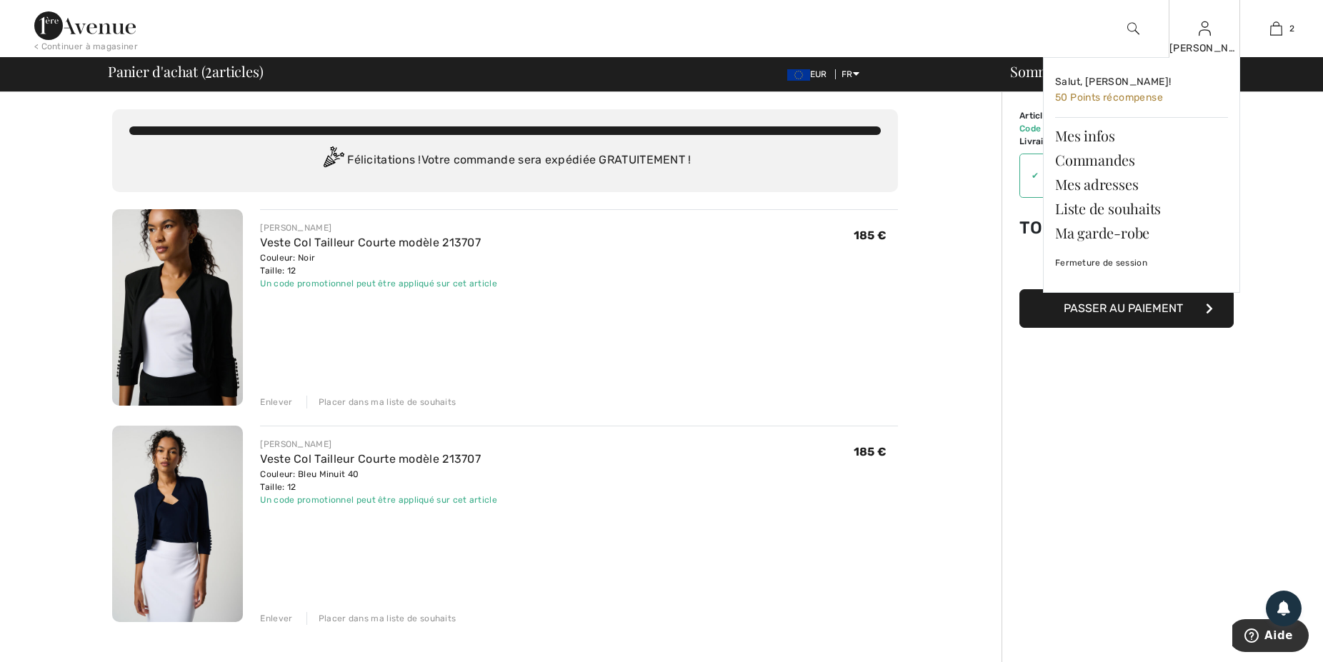
click at [1206, 35] on img at bounding box center [1205, 28] width 12 height 17
